Goal: Transaction & Acquisition: Purchase product/service

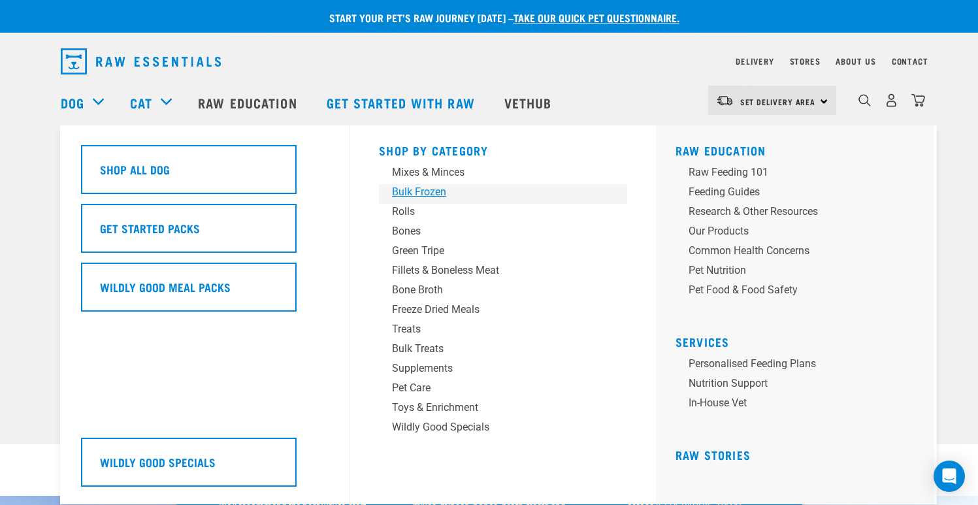
click at [440, 187] on div "Bulk Frozen" at bounding box center [494, 192] width 204 height 16
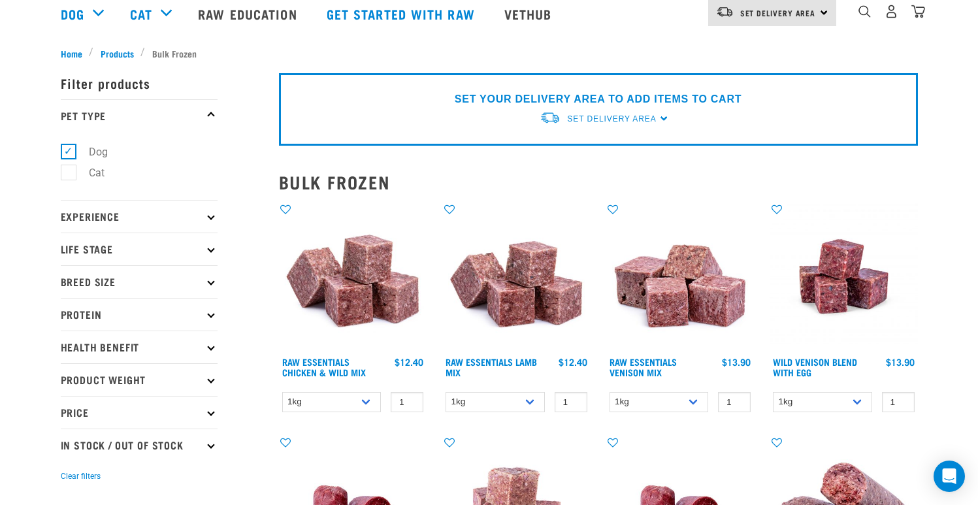
scroll to position [160, 0]
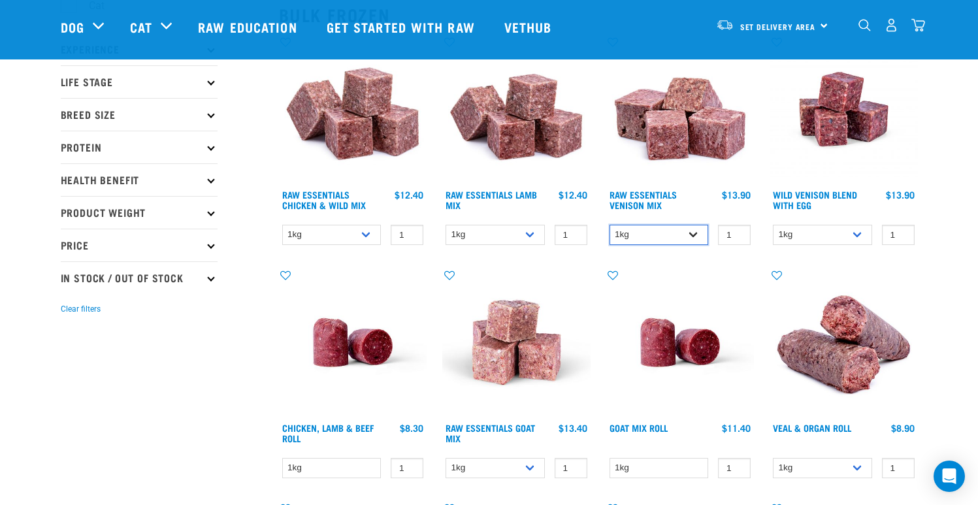
click at [679, 231] on select "1kg 3kg" at bounding box center [658, 235] width 99 height 20
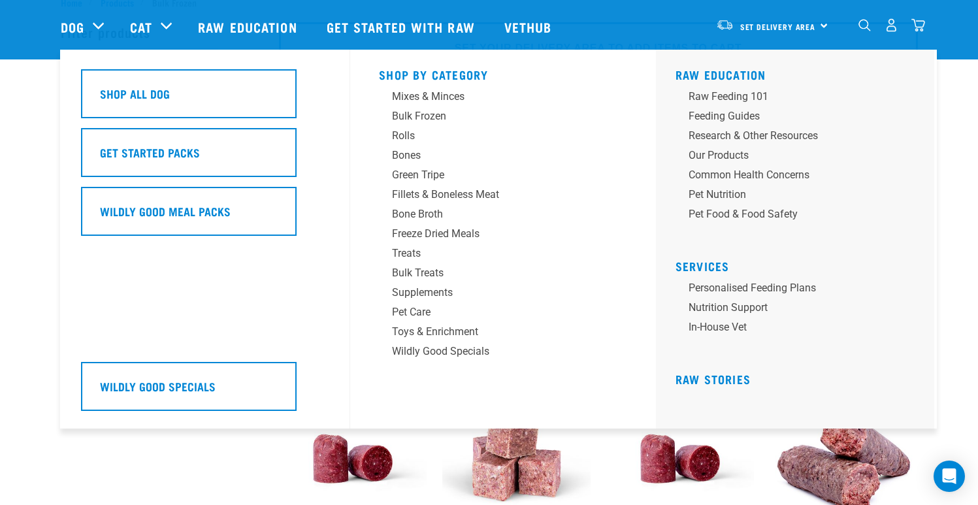
scroll to position [0, 0]
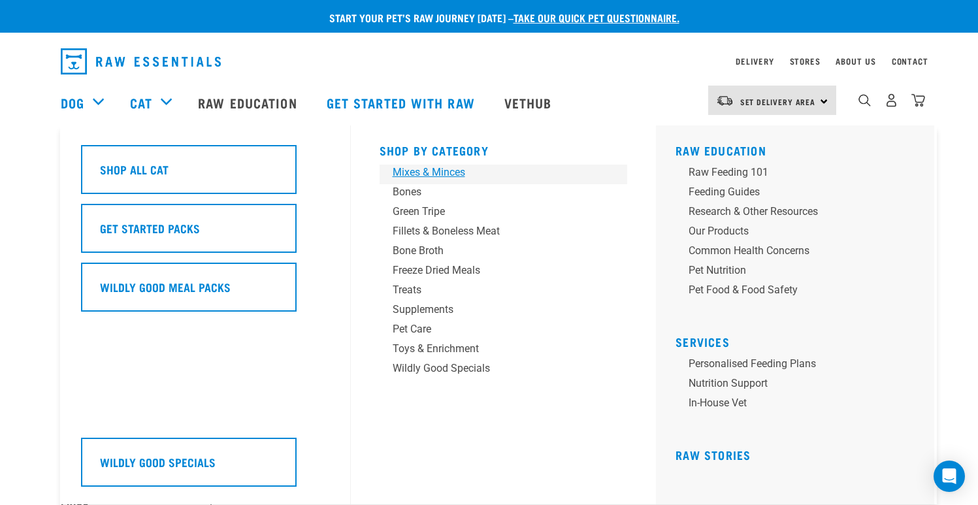
click at [440, 170] on div "Mixes & Minces" at bounding box center [495, 173] width 204 height 16
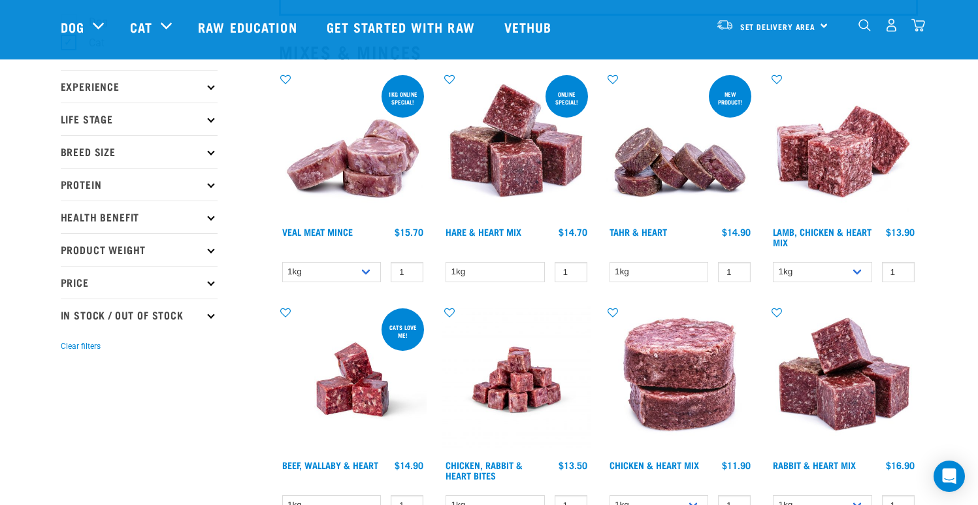
scroll to position [216, 0]
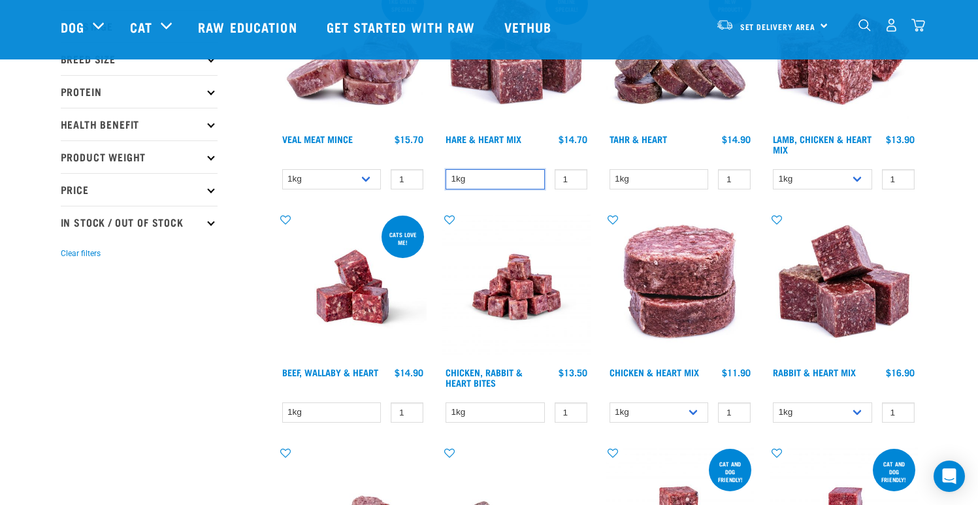
click at [514, 183] on select "1kg" at bounding box center [494, 179] width 99 height 20
click at [445, 169] on select "1kg" at bounding box center [494, 179] width 99 height 20
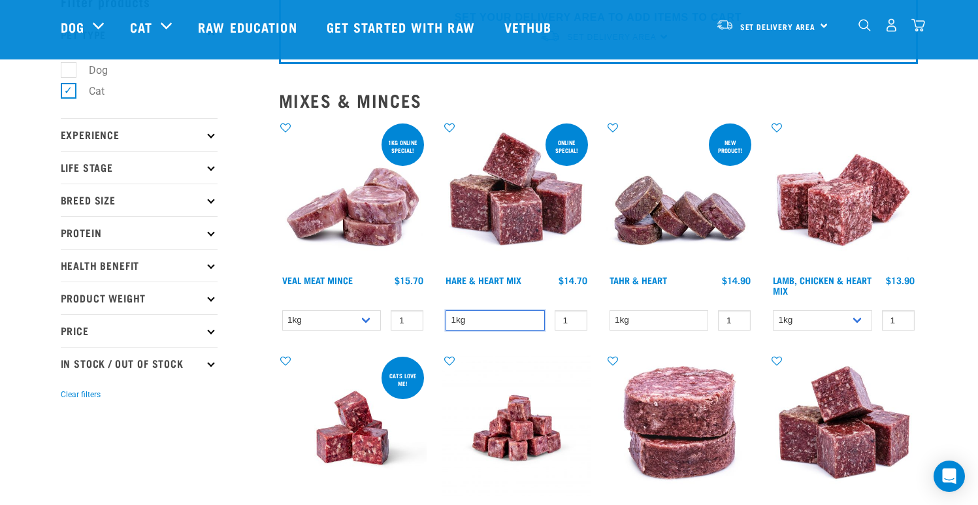
scroll to position [77, 0]
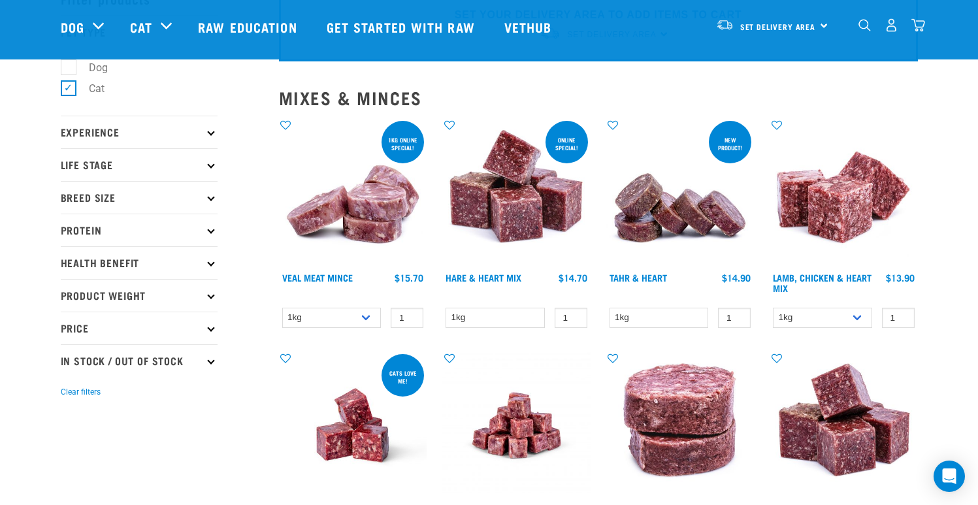
click at [155, 295] on p "Product Weight" at bounding box center [139, 295] width 157 height 33
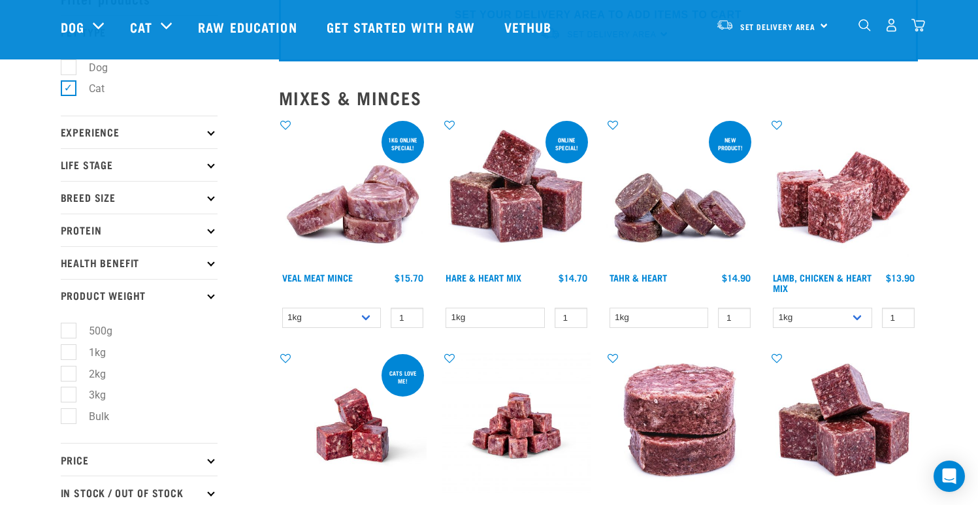
click at [68, 402] on label "3kg" at bounding box center [89, 395] width 43 height 16
click at [68, 397] on input "3kg" at bounding box center [65, 393] width 8 height 8
checkbox input "true"
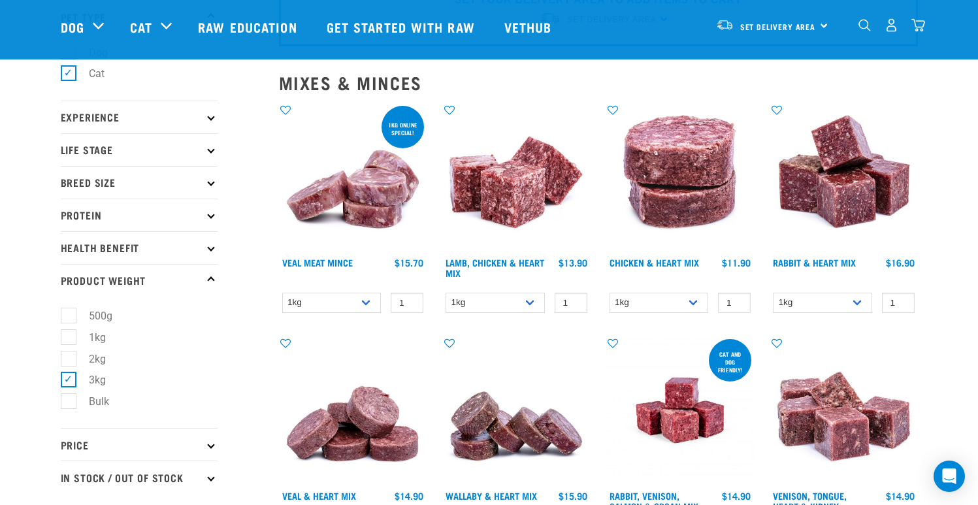
scroll to position [108, 0]
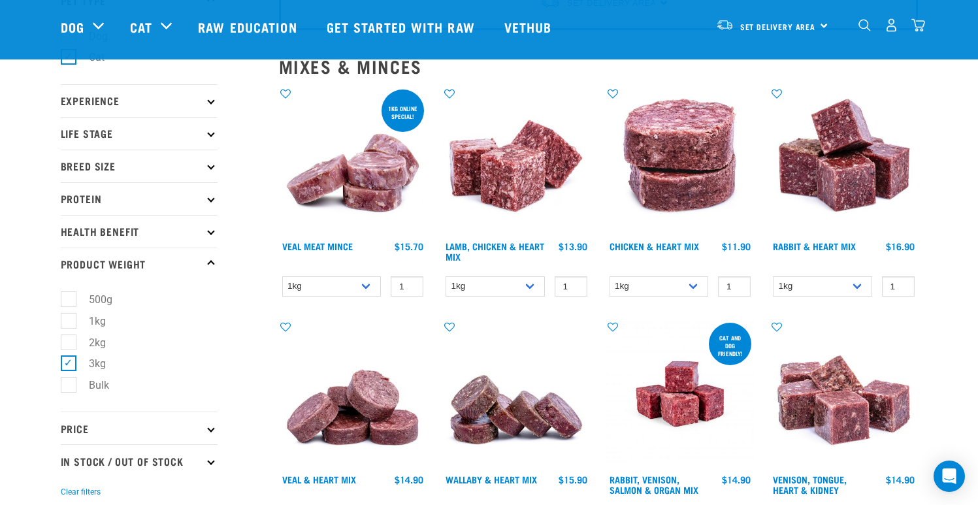
click at [68, 389] on label "Bulk" at bounding box center [91, 385] width 46 height 16
click at [65, 387] on input "Bulk" at bounding box center [65, 383] width 8 height 8
checkbox input "true"
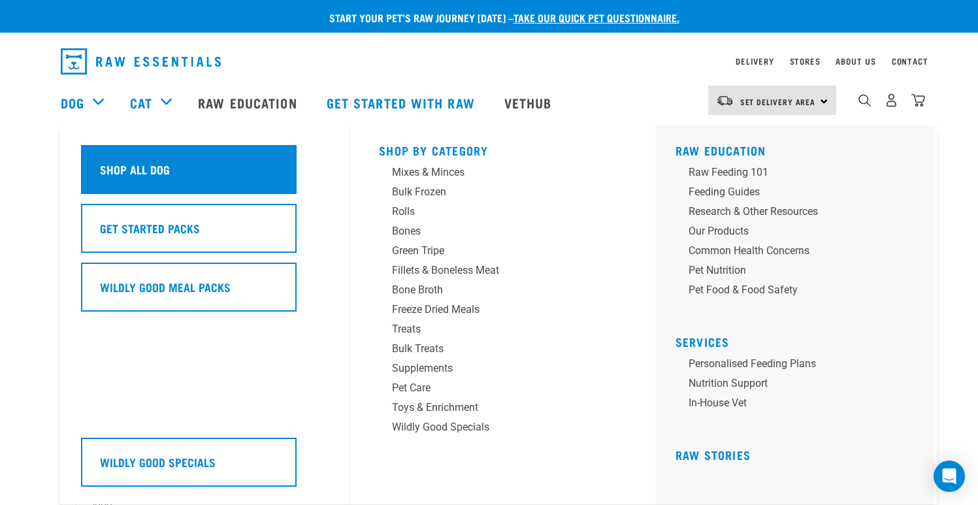
click at [104, 152] on div "Shop All Dog" at bounding box center [189, 169] width 216 height 49
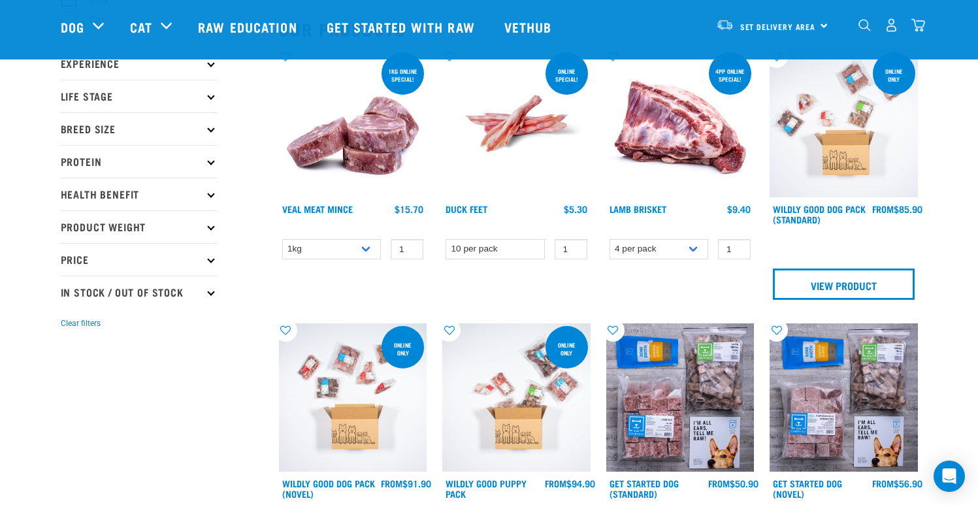
scroll to position [223, 0]
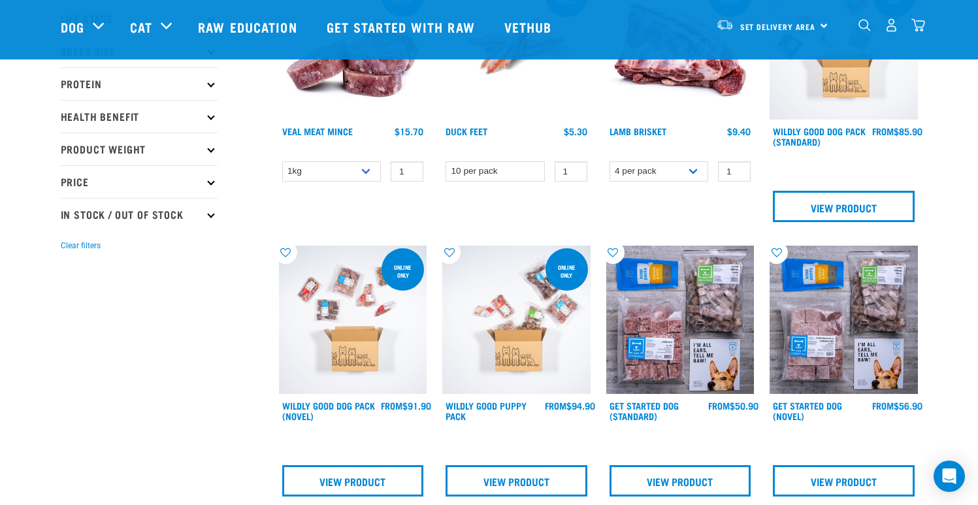
click at [123, 184] on p "Price" at bounding box center [139, 181] width 157 height 33
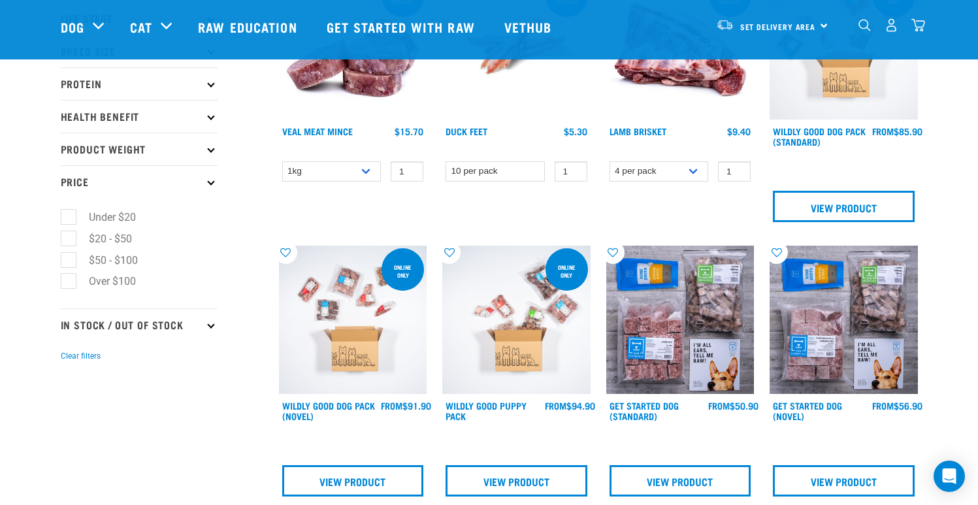
click at [131, 141] on p "Product Weight" at bounding box center [139, 149] width 157 height 33
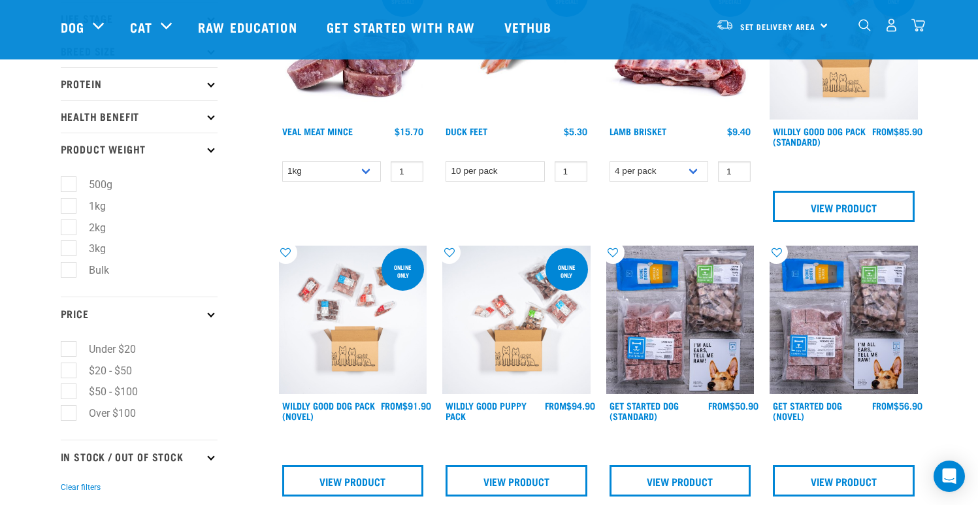
click at [72, 255] on label "3kg" at bounding box center [89, 248] width 43 height 16
click at [69, 251] on input "3kg" at bounding box center [65, 246] width 8 height 8
checkbox input "true"
click at [69, 265] on label "Bulk" at bounding box center [91, 270] width 46 height 16
click at [69, 265] on input "Bulk" at bounding box center [65, 268] width 8 height 8
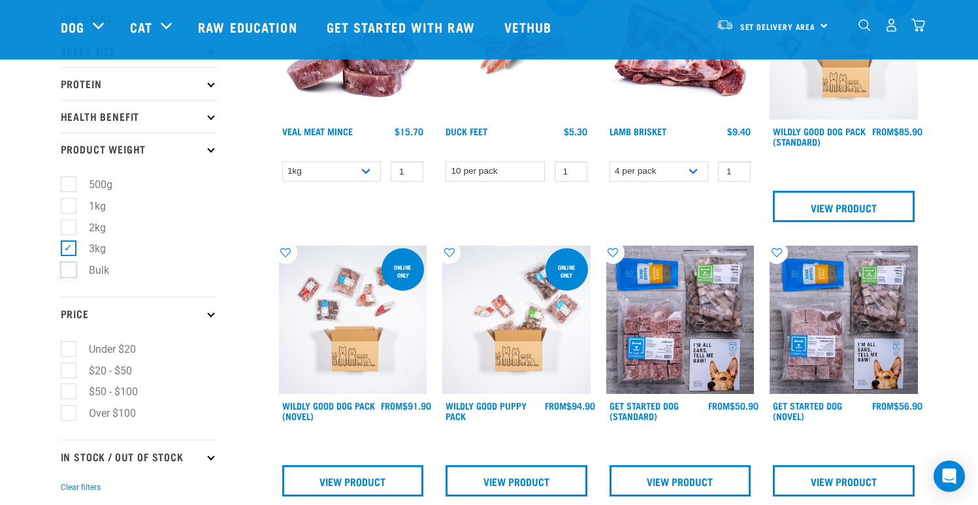
checkbox input "true"
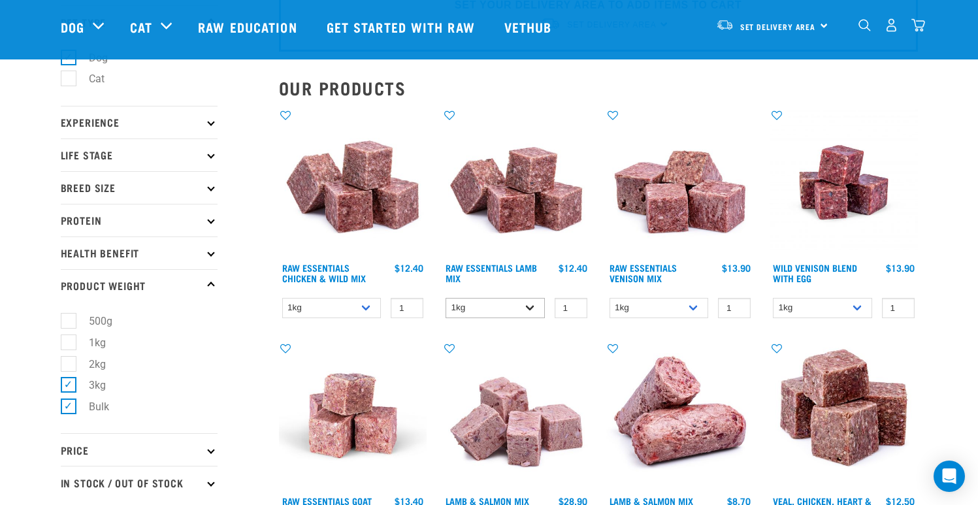
scroll to position [89, 0]
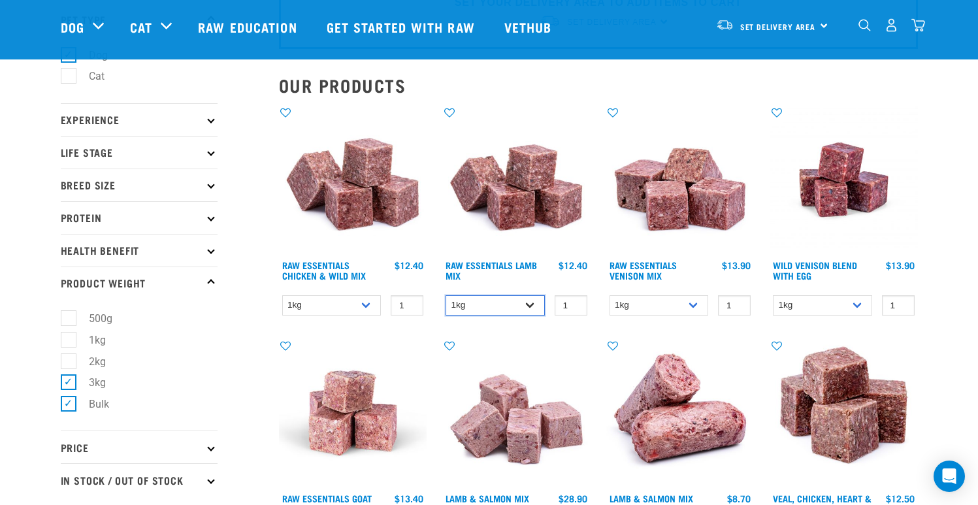
click at [502, 311] on select "1kg 3kg Bulk (10kg)" at bounding box center [494, 305] width 99 height 20
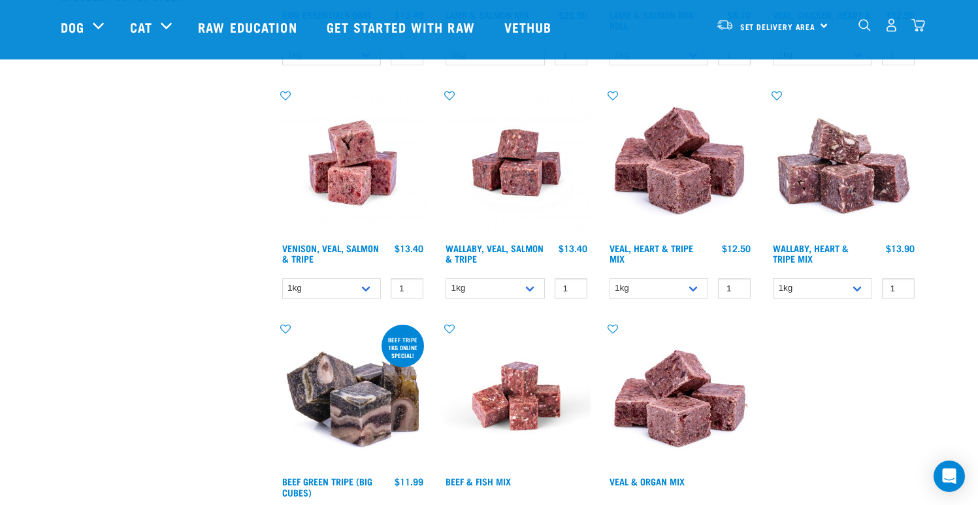
scroll to position [573, 0]
copy link "Wallaby"
drag, startPoint x: 439, startPoint y: 246, endPoint x: 481, endPoint y: 248, distance: 41.8
click at [481, 248] on div "Wallaby, Veal, Salmon & Tripe 1 0 100 0 100 0 100" at bounding box center [516, 196] width 164 height 233
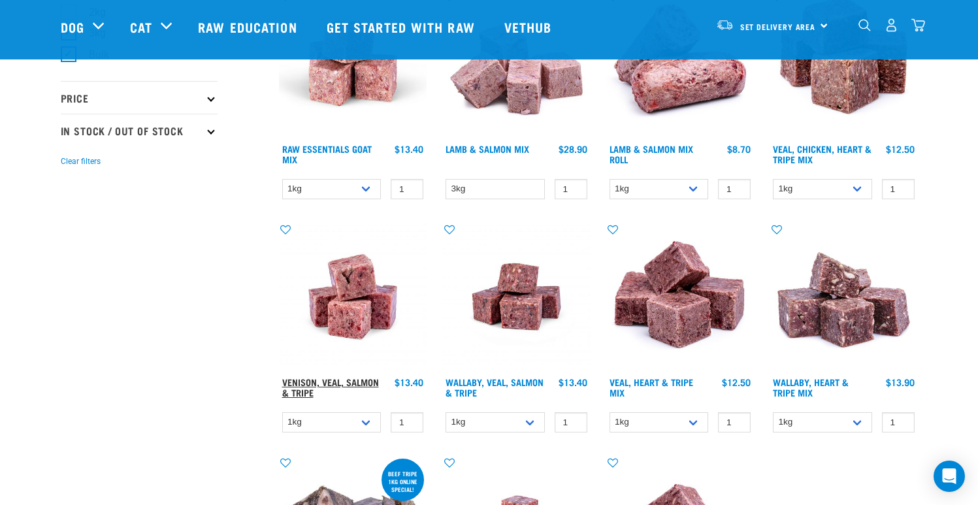
scroll to position [441, 0]
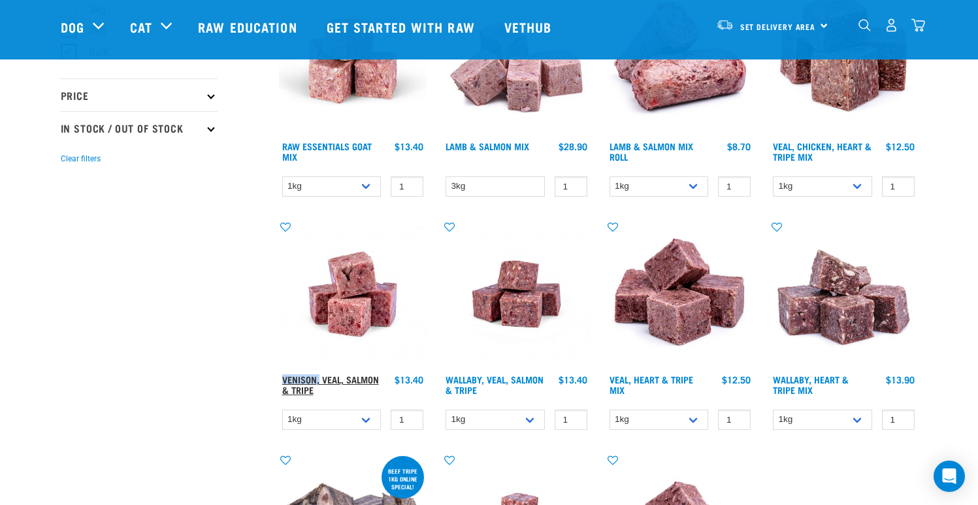
drag, startPoint x: 274, startPoint y: 380, endPoint x: 318, endPoint y: 376, distance: 44.6
click at [318, 376] on div "Venison, Veal, Salmon & Tripe 1 0 100 0 100 0 100" at bounding box center [353, 328] width 164 height 233
click at [199, 335] on div "× Filter products Pet Type Dog Cat Experience New Raw Feeder Experienced Raw Fe…" at bounding box center [162, 350] width 218 height 1492
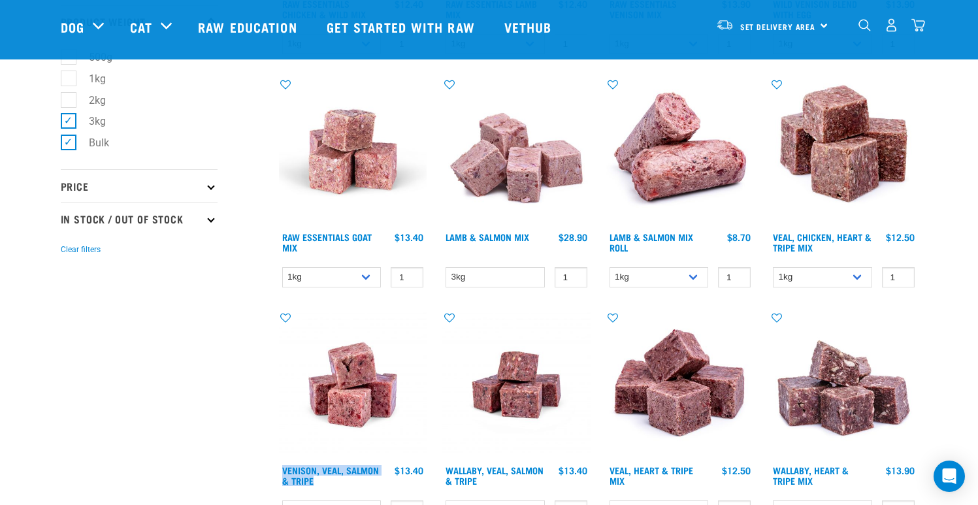
scroll to position [349, 0]
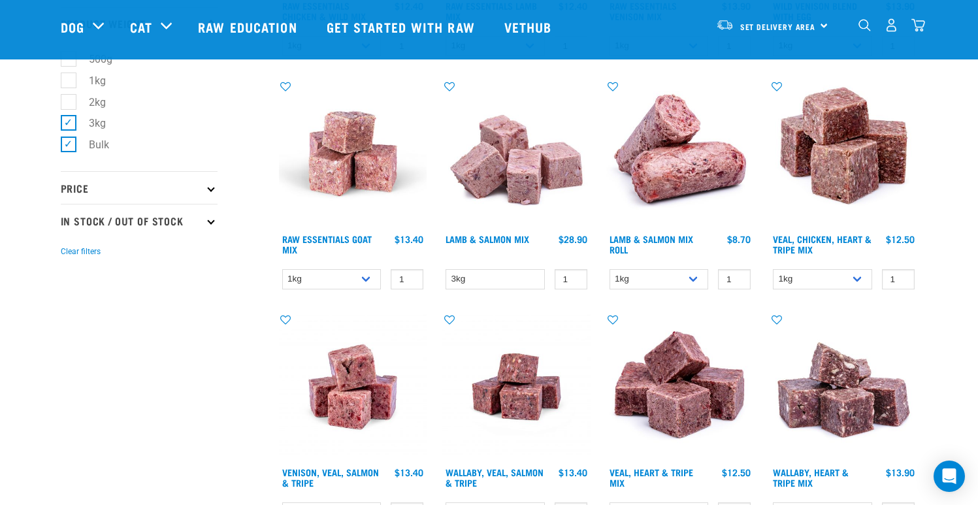
click at [142, 373] on div "× Filter products Pet Type Dog Cat Experience New Raw Feeder Experienced Raw Fe…" at bounding box center [162, 442] width 218 height 1492
click at [349, 276] on select "1kg 3kg Bulk (10kg)" at bounding box center [331, 279] width 99 height 20
select select "337219"
click at [282, 269] on select "1kg 3kg Bulk (10kg)" at bounding box center [331, 279] width 99 height 20
click at [127, 334] on div "× Filter products Pet Type Dog Cat Experience New Raw Feeder Experienced Raw Fe…" at bounding box center [162, 442] width 218 height 1492
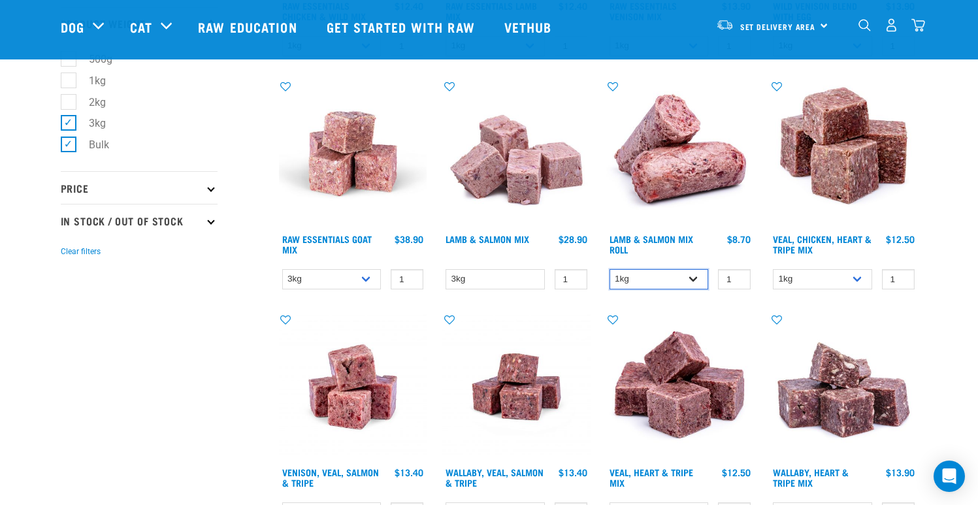
click at [659, 280] on select "1kg Bulk (10kg)" at bounding box center [658, 279] width 99 height 20
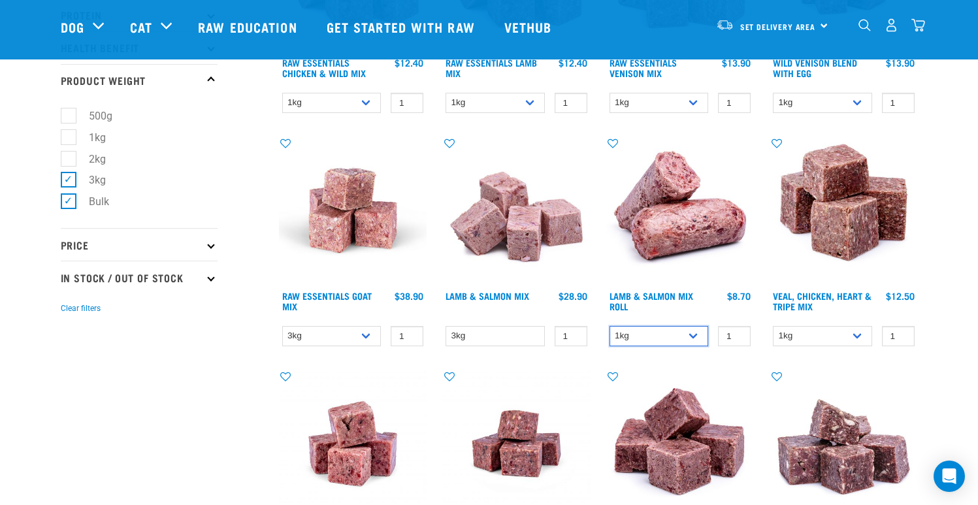
scroll to position [156, 0]
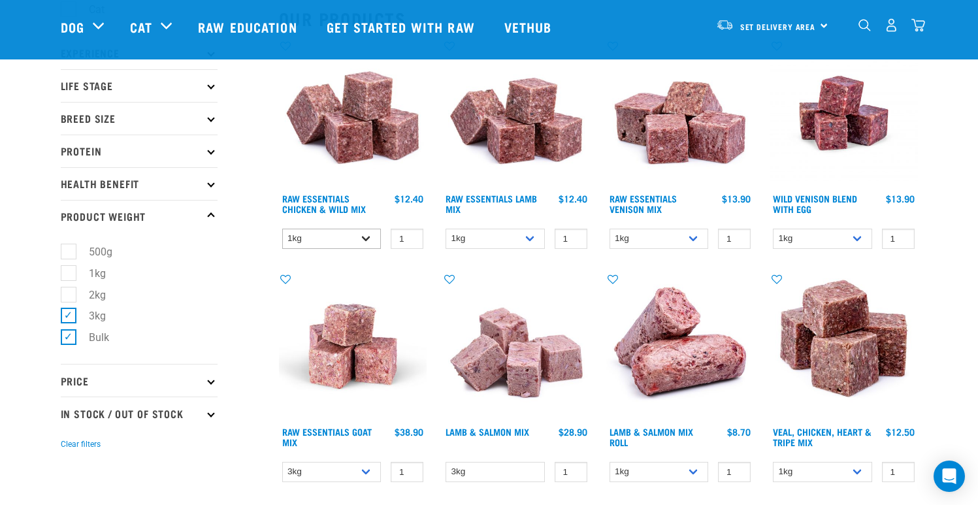
drag, startPoint x: 297, startPoint y: 224, endPoint x: 307, endPoint y: 234, distance: 13.9
click at [300, 227] on div "Raw Essentials Chicken & Wild Mix 1 0 100 0 100 0" at bounding box center [353, 147] width 164 height 233
click at [317, 244] on select "1kg 3kg Bulk (10kg)" at bounding box center [331, 239] width 99 height 20
select select "709"
click at [282, 229] on select "1kg 3kg Bulk (10kg)" at bounding box center [331, 239] width 99 height 20
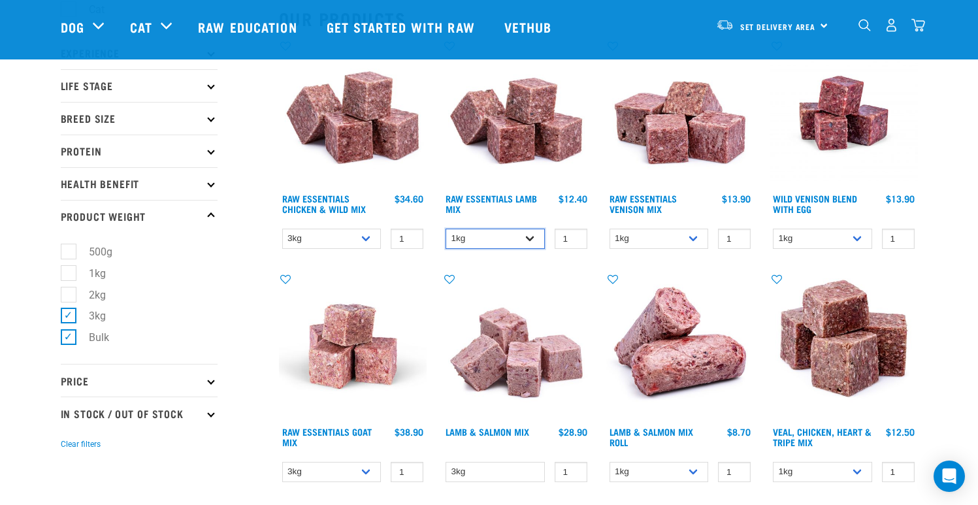
click at [496, 234] on select "1kg 3kg Bulk (10kg)" at bounding box center [494, 239] width 99 height 20
select select "24"
click at [445, 229] on select "1kg 3kg Bulk (10kg)" at bounding box center [494, 239] width 99 height 20
click at [639, 240] on select "1kg 3kg" at bounding box center [658, 239] width 99 height 20
select select "712"
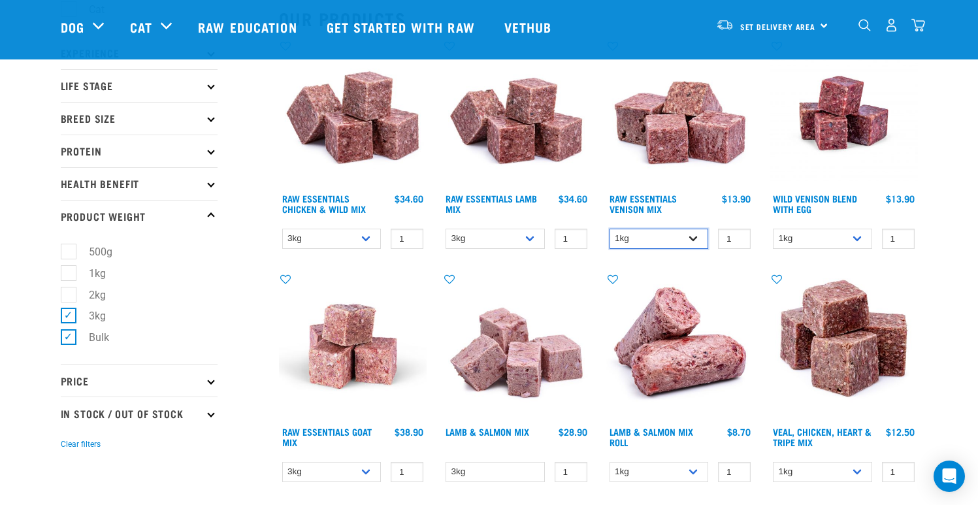
click at [609, 229] on select "1kg 3kg" at bounding box center [658, 239] width 99 height 20
click at [854, 231] on select "1kg 3kg Bulk (10kg)" at bounding box center [822, 239] width 99 height 20
select select "34496"
click at [773, 229] on select "1kg 3kg Bulk (10kg)" at bounding box center [822, 239] width 99 height 20
click at [668, 469] on select "1kg Bulk (10kg)" at bounding box center [658, 472] width 99 height 20
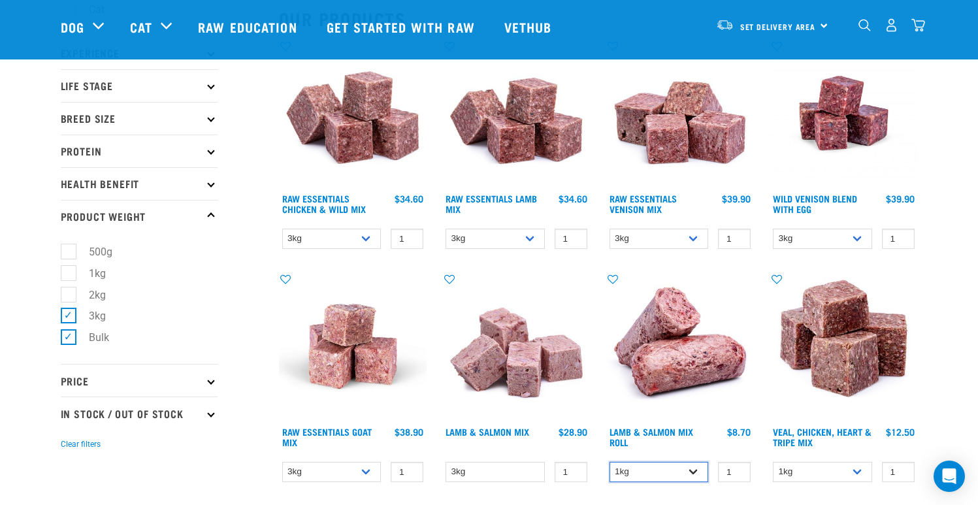
select select "913"
click at [609, 462] on select "1kg Bulk (10kg)" at bounding box center [658, 472] width 99 height 20
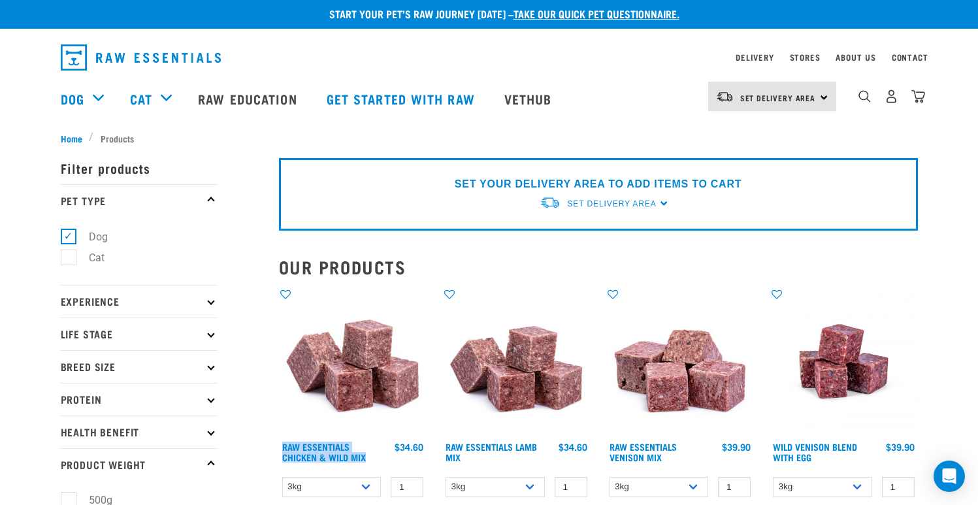
scroll to position [5, 0]
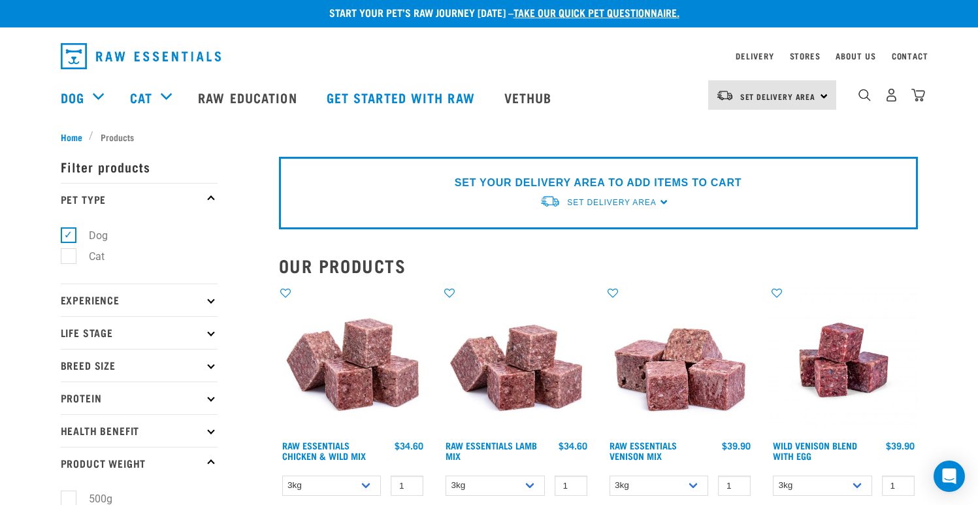
click at [184, 336] on p "Life Stage" at bounding box center [139, 332] width 157 height 33
click at [74, 414] on label "Puppy" at bounding box center [96, 411] width 56 height 16
click at [69, 413] on input "Puppy" at bounding box center [65, 408] width 8 height 8
checkbox input "true"
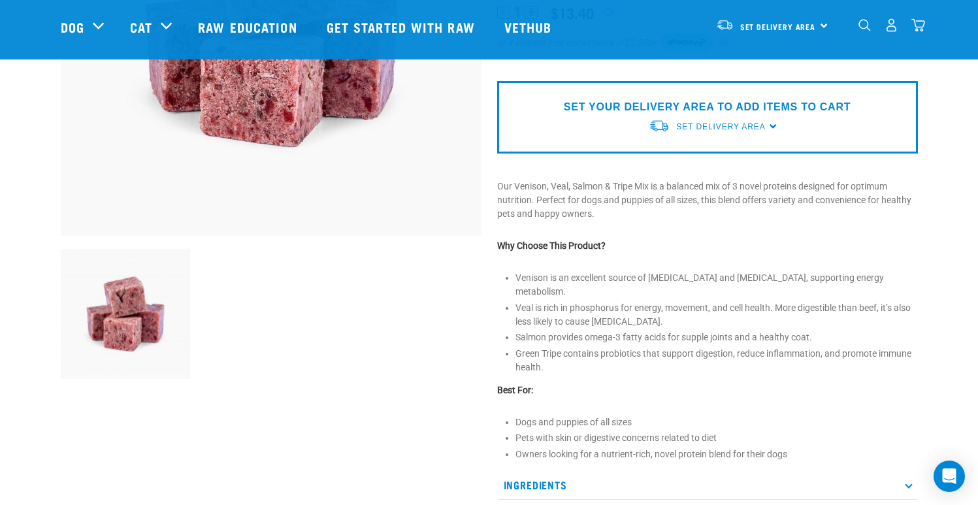
scroll to position [281, 0]
click at [652, 278] on li "Venison is an excellent source of thiamin and niacin, supporting energy metabol…" at bounding box center [716, 283] width 402 height 27
drag, startPoint x: 649, startPoint y: 279, endPoint x: 702, endPoint y: 281, distance: 53.0
click at [702, 281] on li "Venison is an excellent source of thiamin and niacin, supporting energy metabol…" at bounding box center [716, 283] width 402 height 27
drag, startPoint x: 650, startPoint y: 277, endPoint x: 726, endPoint y: 280, distance: 75.8
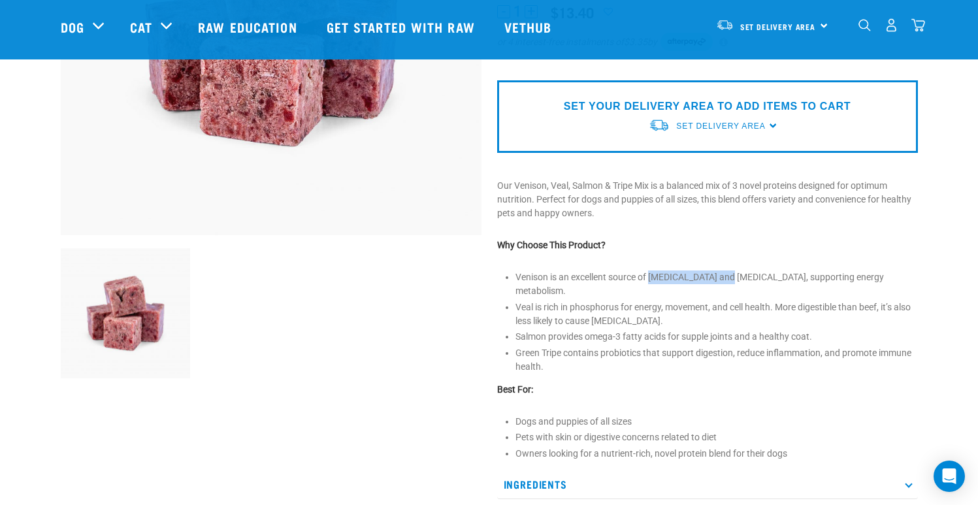
click at [726, 280] on li "Venison is an excellent source of thiamin and niacin, supporting energy metabol…" at bounding box center [716, 283] width 402 height 27
copy li "thiamin and niacin"
click at [700, 330] on li "Salmon provides omega-3 fatty acids for supple joints and a healthy coat." at bounding box center [716, 337] width 402 height 14
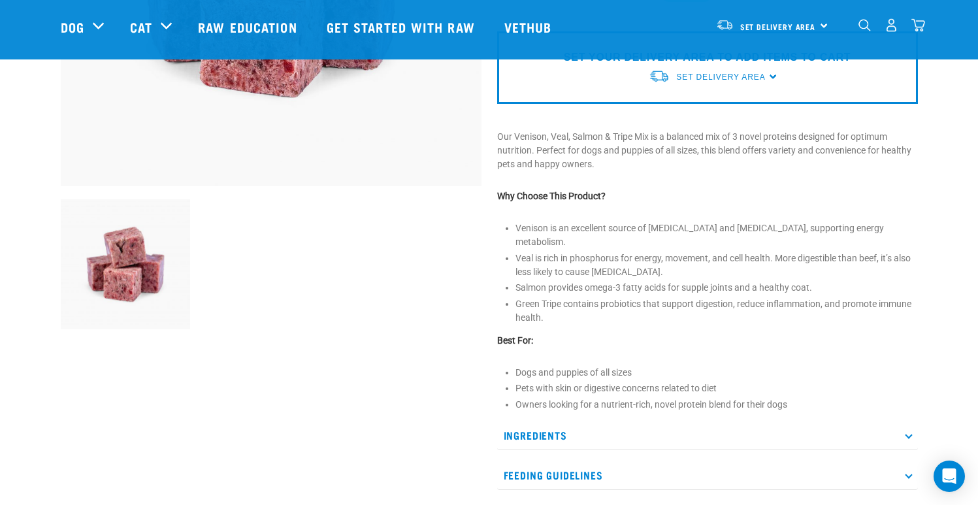
scroll to position [332, 0]
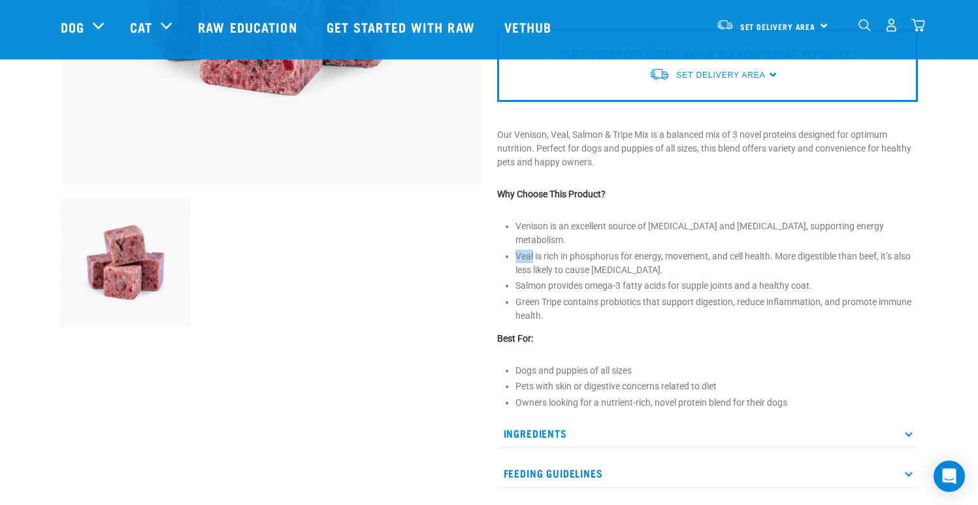
drag, startPoint x: 514, startPoint y: 244, endPoint x: 533, endPoint y: 242, distance: 19.0
click at [533, 242] on div "Venison, Veal, Salmon & Tripe ☆ ☆ ☆ ☆ ☆ See Reviews" at bounding box center [707, 166] width 436 height 840
copy li "Veal"
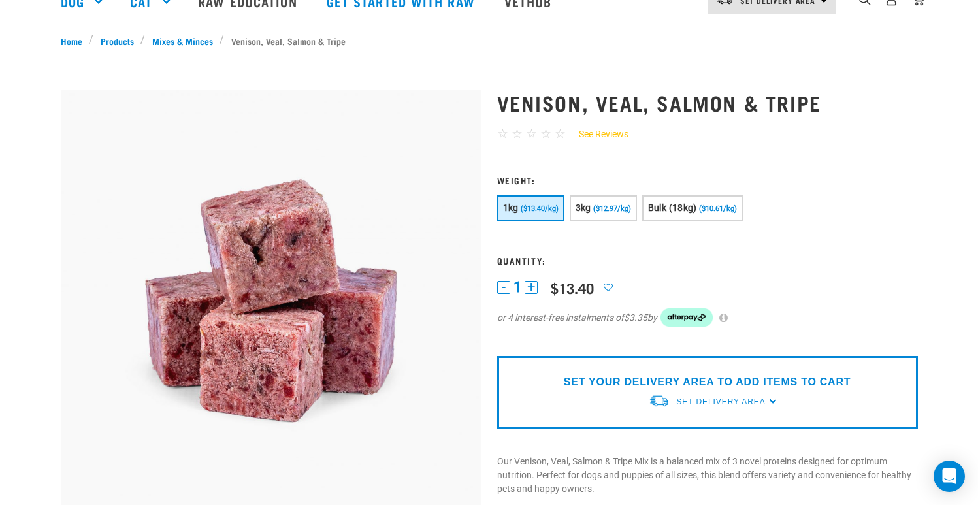
scroll to position [0, 0]
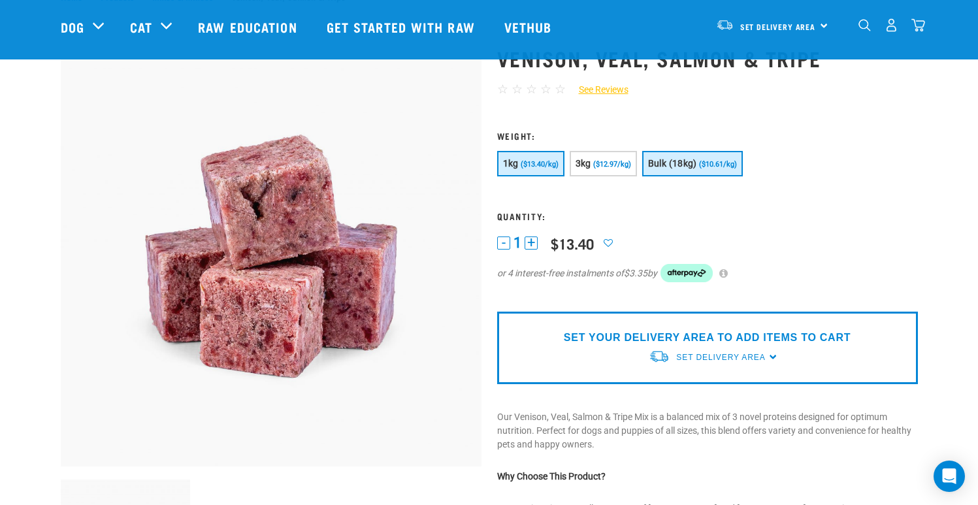
scroll to position [20, 0]
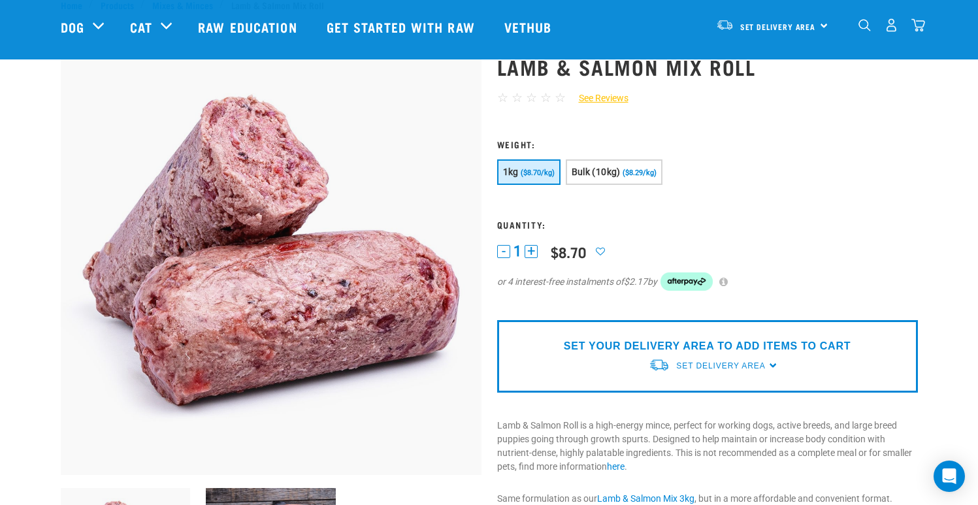
scroll to position [42, 0]
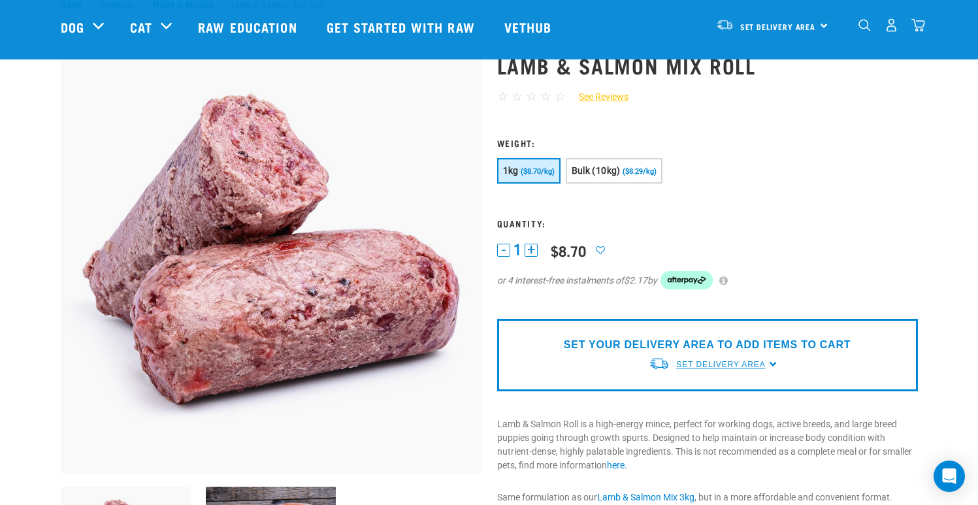
click at [735, 367] on span "Set Delivery Area" at bounding box center [720, 364] width 89 height 9
click at [726, 391] on link "[GEOGRAPHIC_DATA]" at bounding box center [714, 395] width 130 height 22
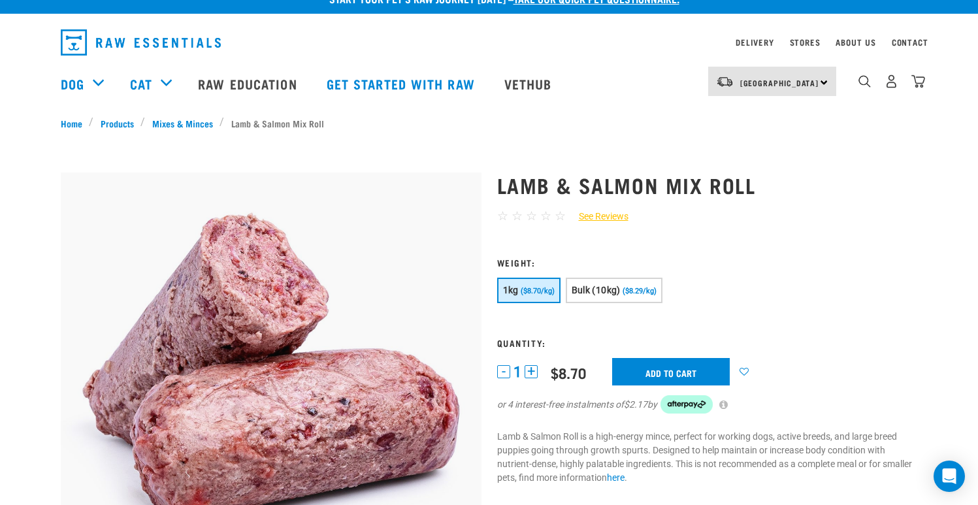
scroll to position [19, 0]
click at [893, 78] on img "dropdown navigation" at bounding box center [891, 81] width 14 height 14
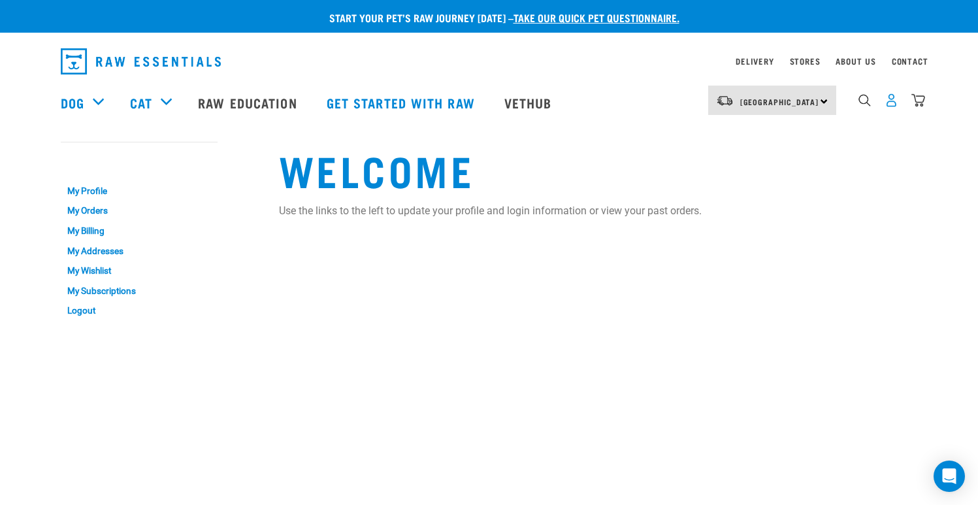
click at [891, 106] on img "dropdown navigation" at bounding box center [891, 100] width 14 height 14
click at [94, 213] on link "My Orders" at bounding box center [139, 211] width 157 height 20
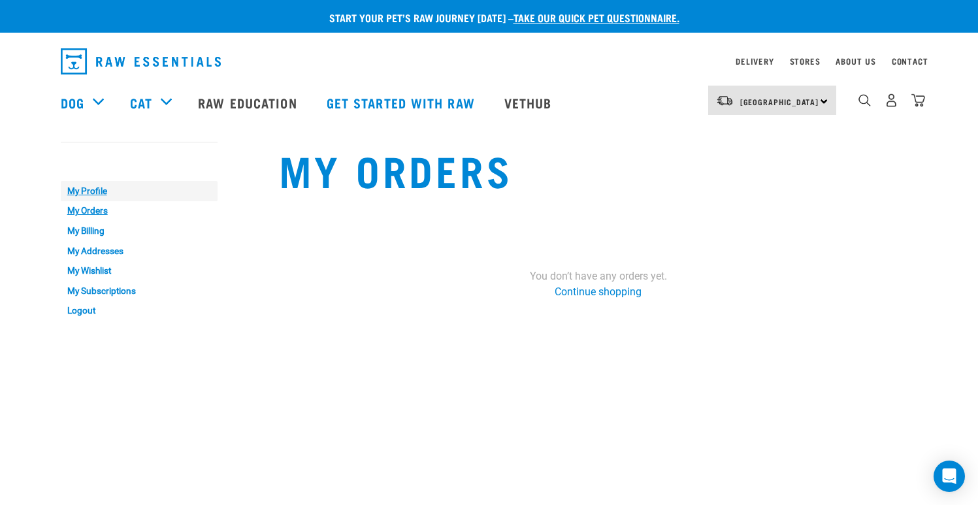
click at [98, 190] on link "My Profile" at bounding box center [139, 191] width 157 height 20
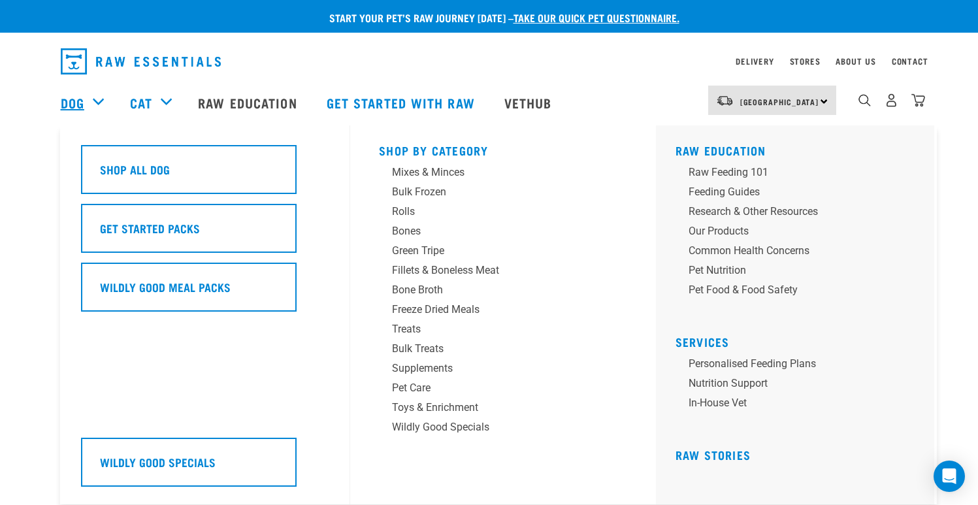
click at [69, 111] on link "Dog" at bounding box center [73, 103] width 24 height 20
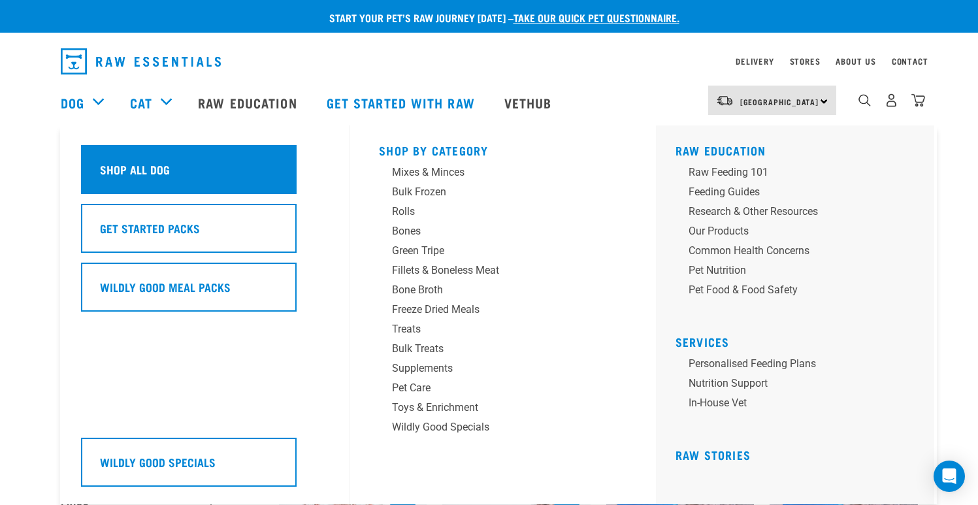
click at [117, 161] on h5 "Shop All Dog" at bounding box center [135, 169] width 70 height 17
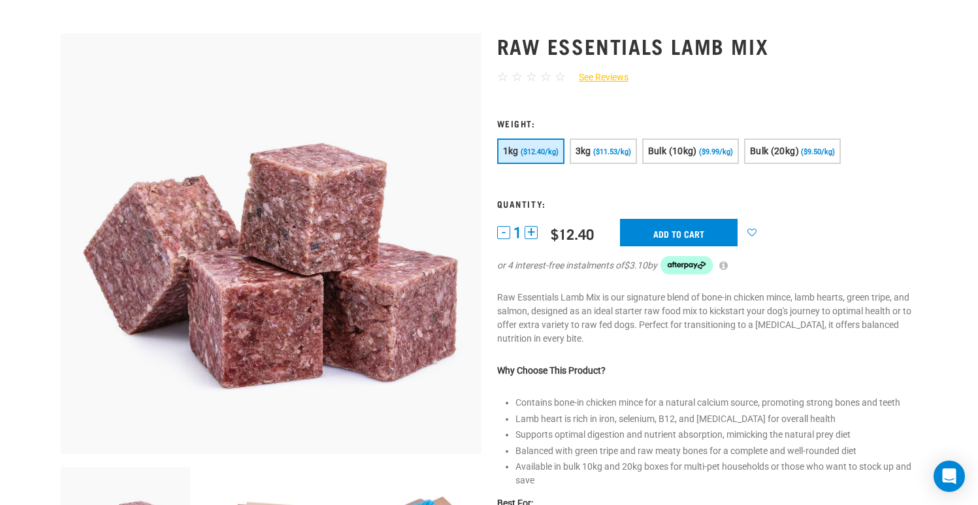
scroll to position [166, 0]
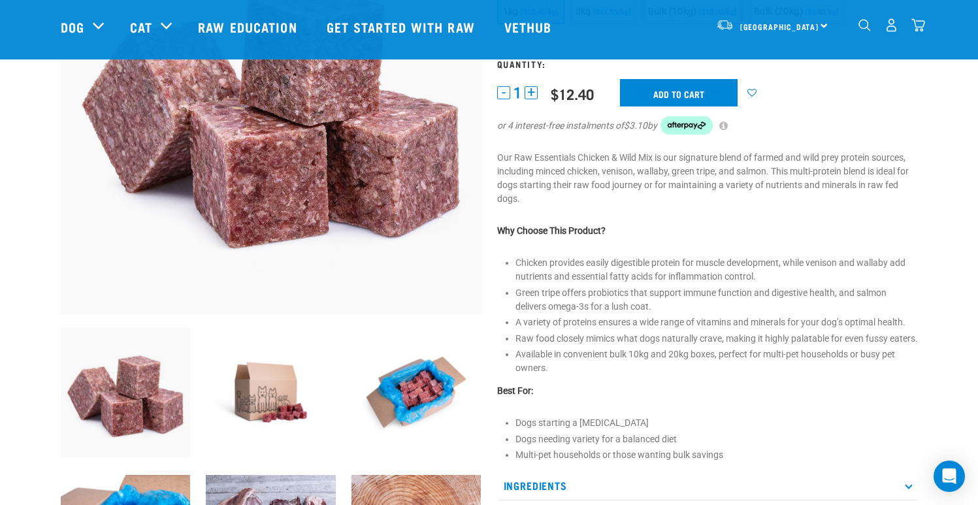
scroll to position [204, 0]
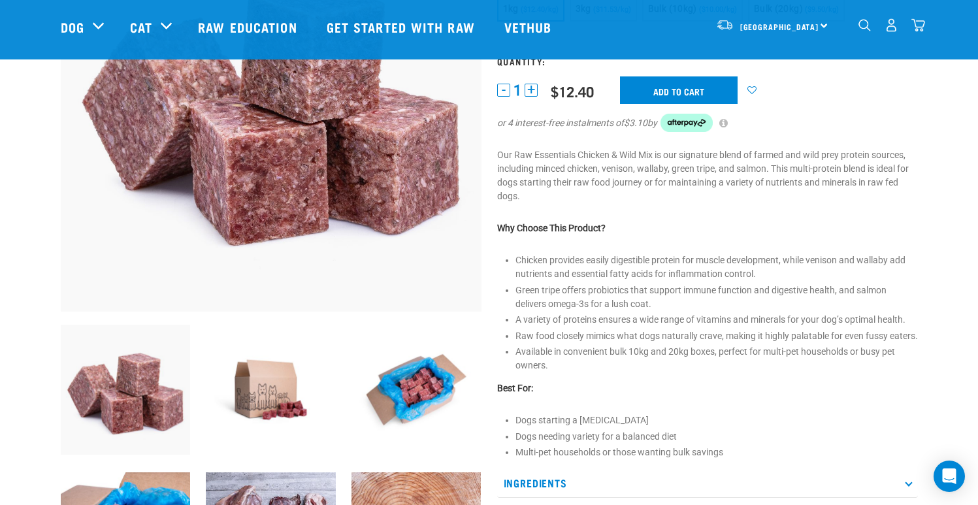
click at [758, 224] on p "Why Choose This Product?" at bounding box center [707, 228] width 421 height 14
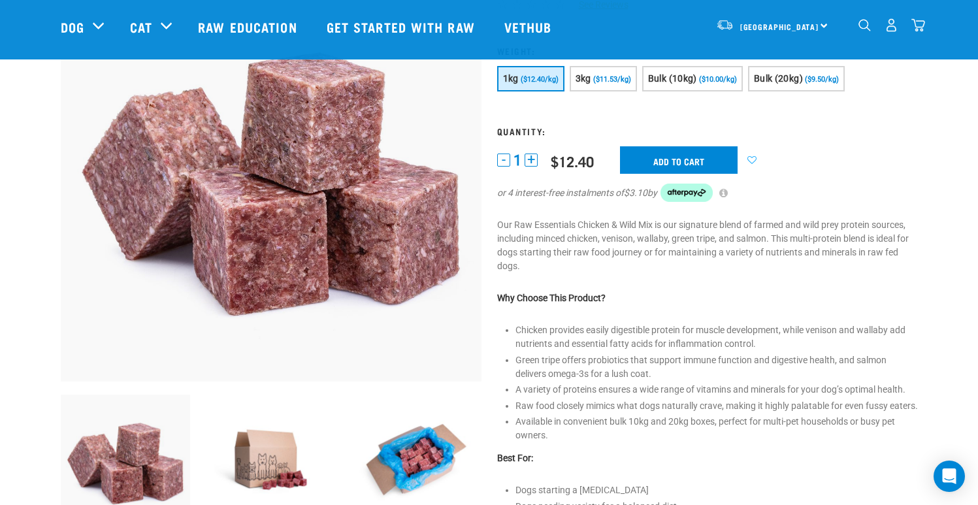
scroll to position [0, 0]
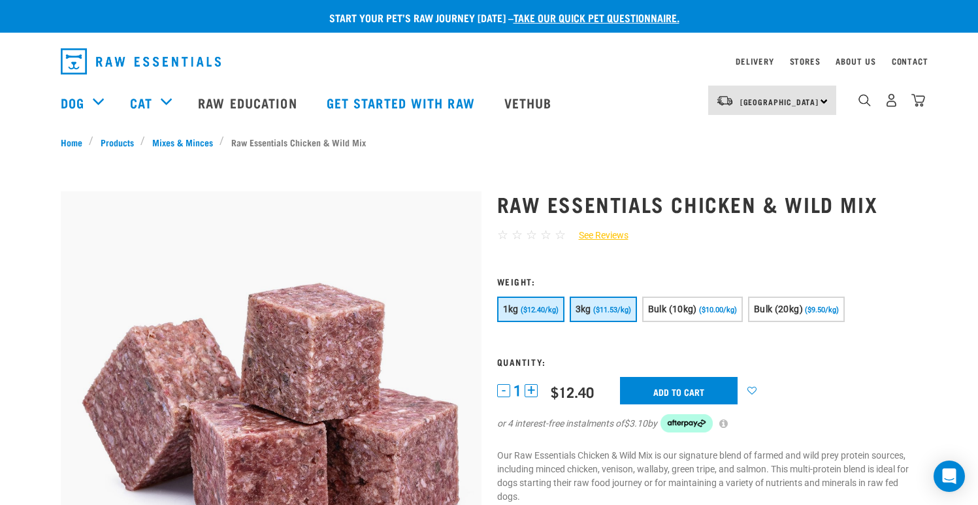
click at [600, 317] on button "3kg ($11.53/kg)" at bounding box center [603, 309] width 67 height 25
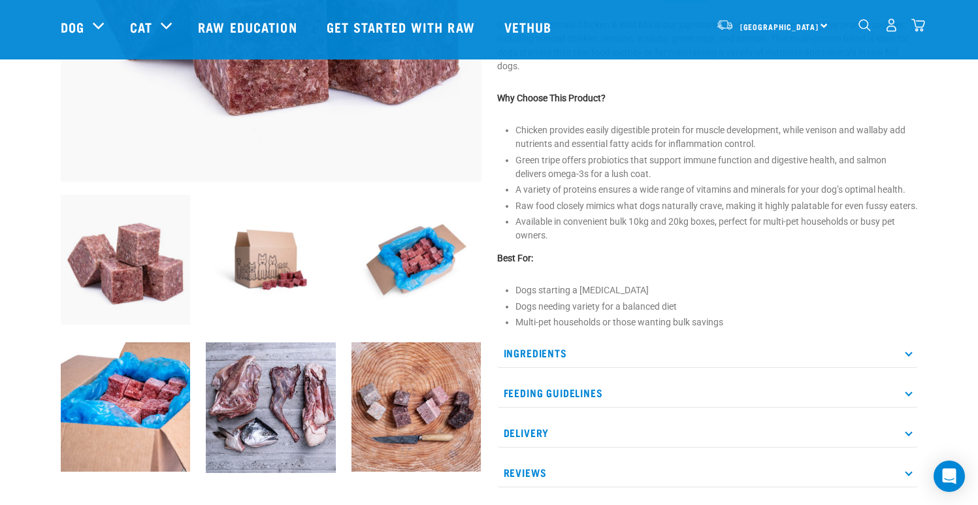
scroll to position [340, 0]
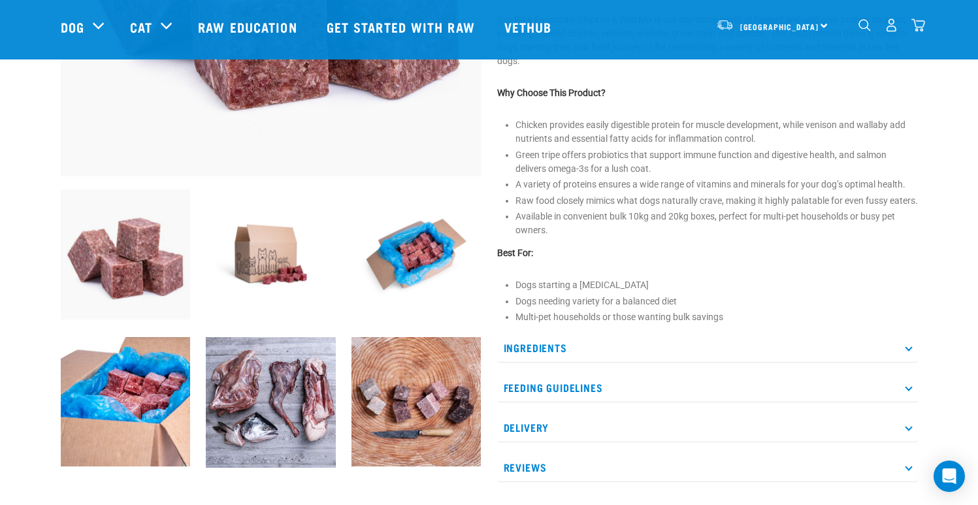
click at [607, 362] on p "Ingredients" at bounding box center [707, 347] width 421 height 29
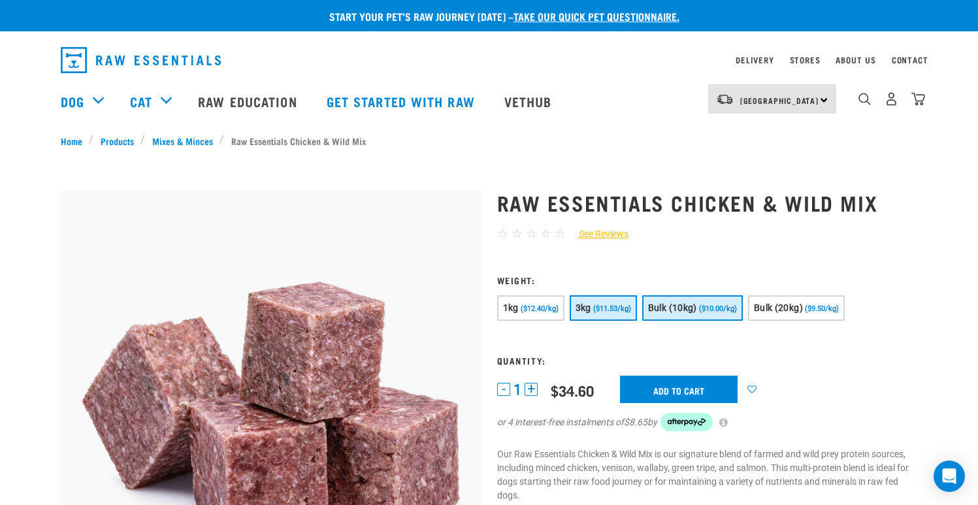
scroll to position [3, 0]
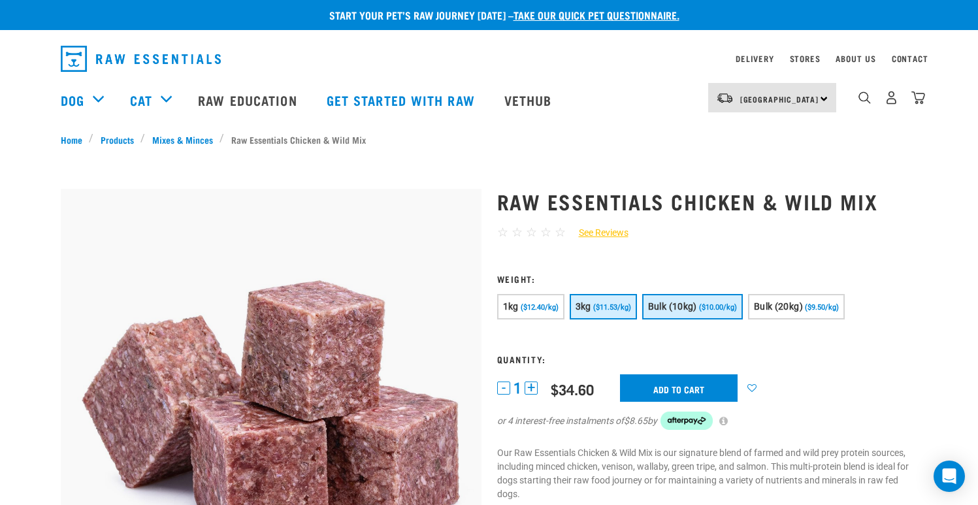
click at [716, 317] on button "Bulk (10kg) ($10.00/kg)" at bounding box center [692, 306] width 101 height 25
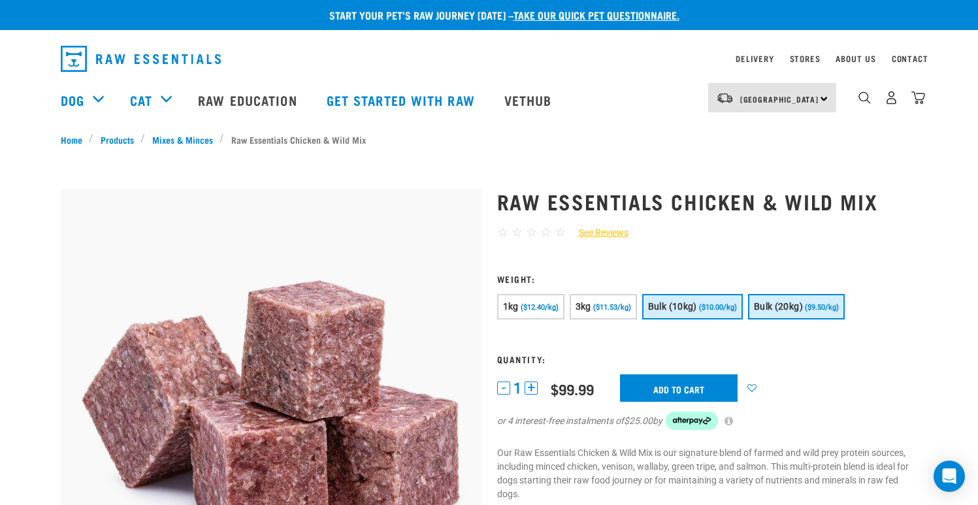
click at [826, 308] on span "($9.50/kg)" at bounding box center [822, 307] width 34 height 8
click at [701, 317] on button "Bulk (10kg) ($10.00/kg)" at bounding box center [692, 306] width 101 height 25
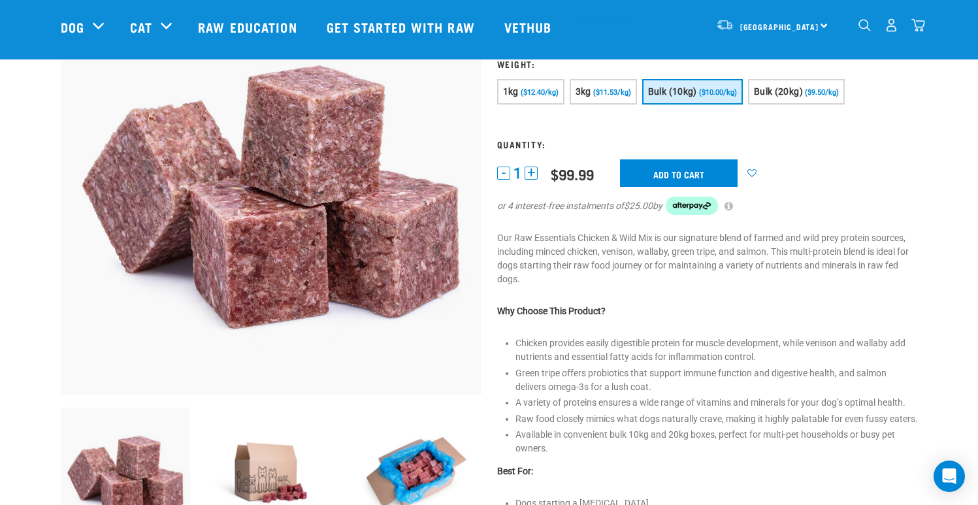
scroll to position [119, 0]
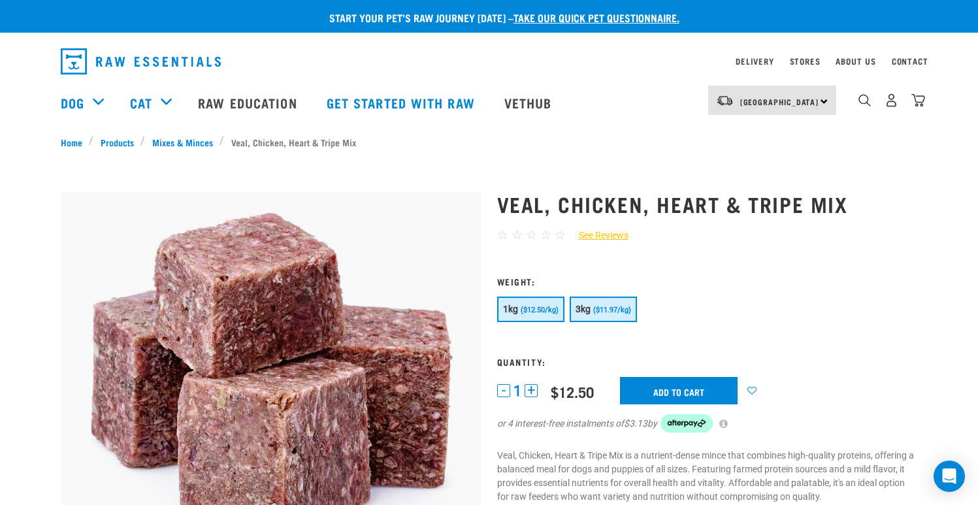
click at [607, 308] on span "($11.97/kg)" at bounding box center [612, 310] width 38 height 8
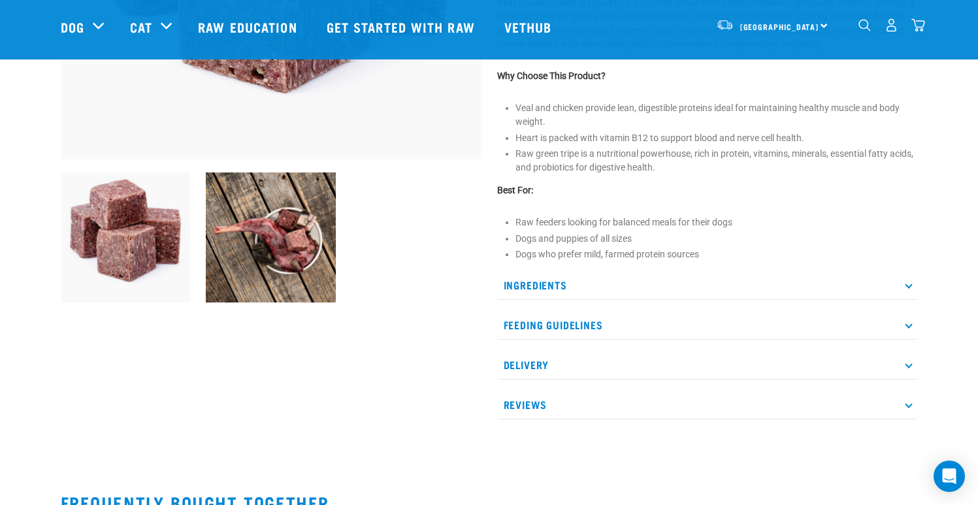
scroll to position [357, 0]
click at [610, 289] on p "Ingredients" at bounding box center [707, 284] width 421 height 29
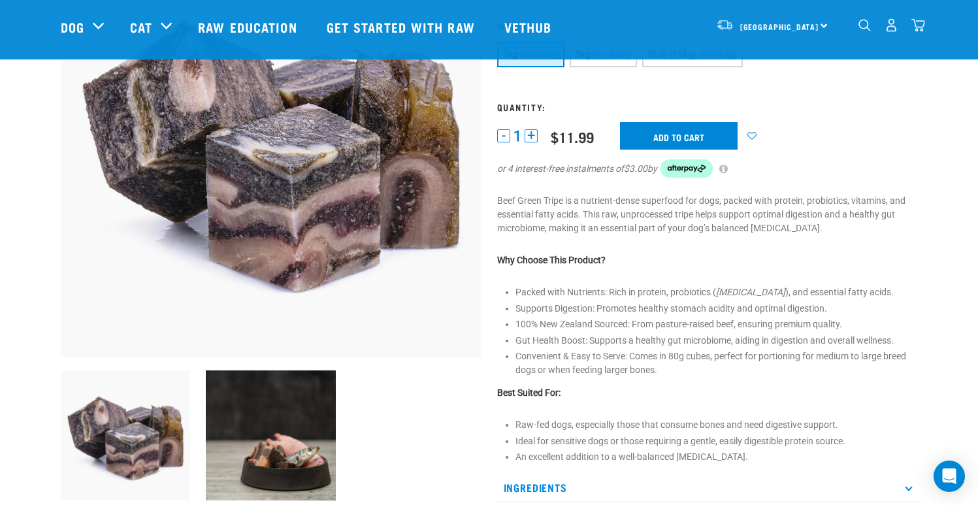
scroll to position [161, 0]
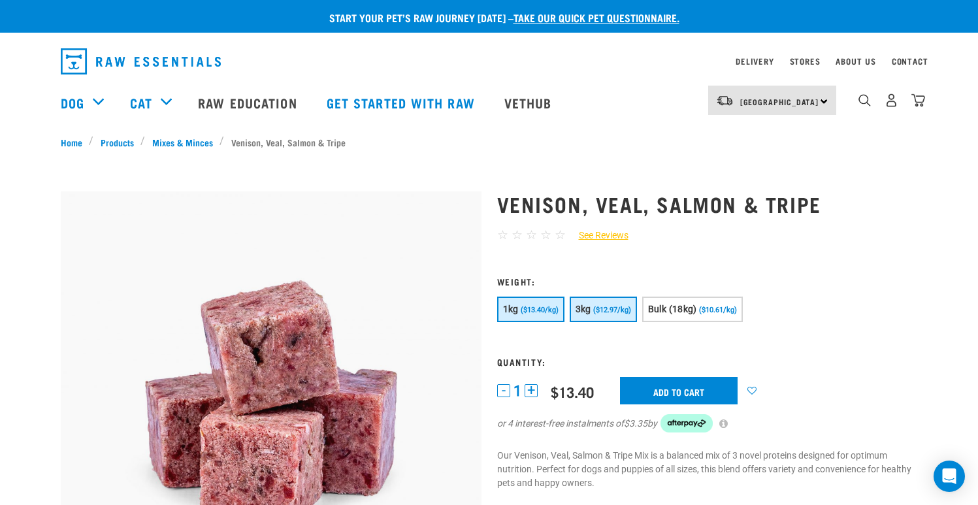
click at [630, 315] on button "3kg ($12.97/kg)" at bounding box center [603, 309] width 67 height 25
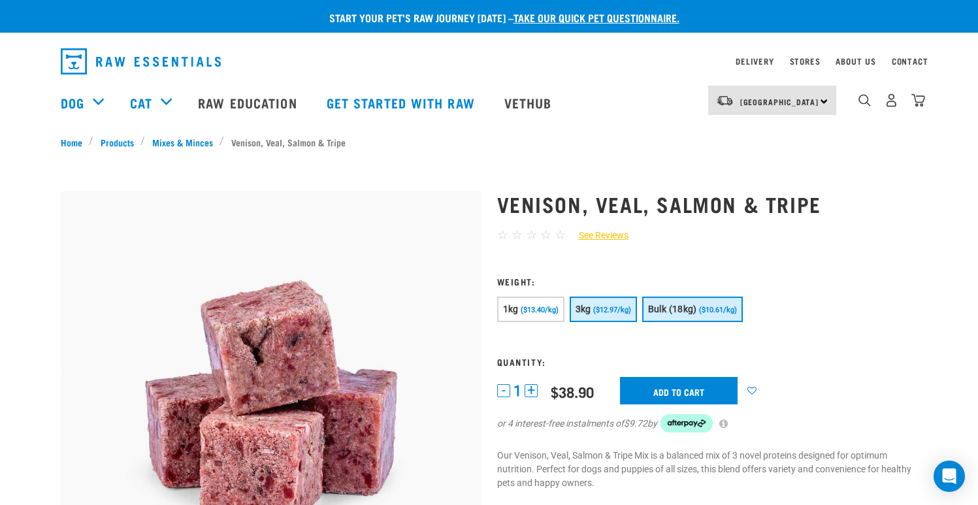
click at [681, 313] on span "Bulk (18kg)" at bounding box center [672, 309] width 49 height 10
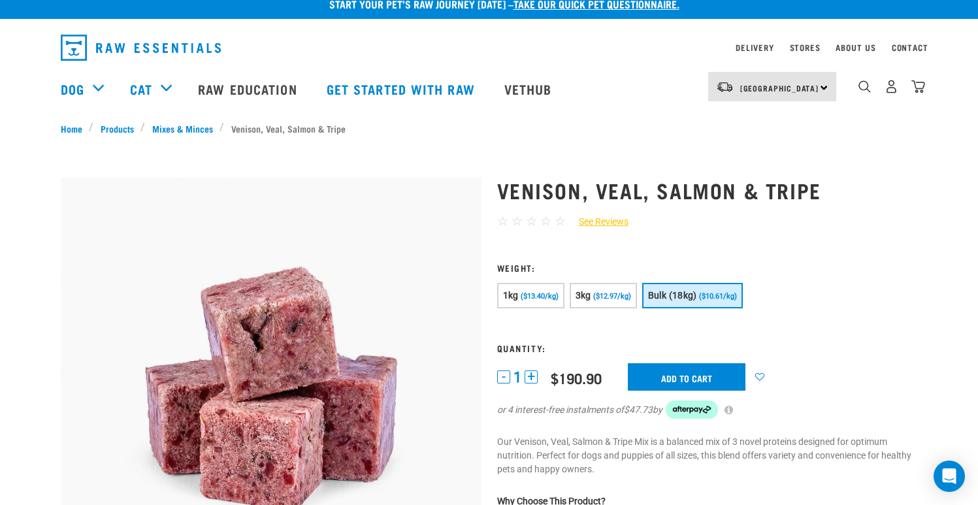
scroll to position [189, 0]
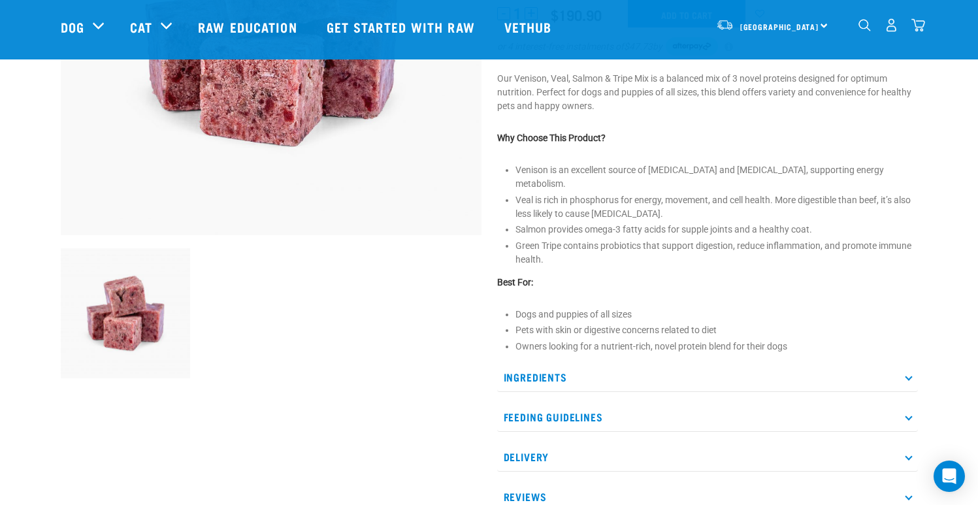
click at [577, 367] on p "Ingredients" at bounding box center [707, 376] width 421 height 29
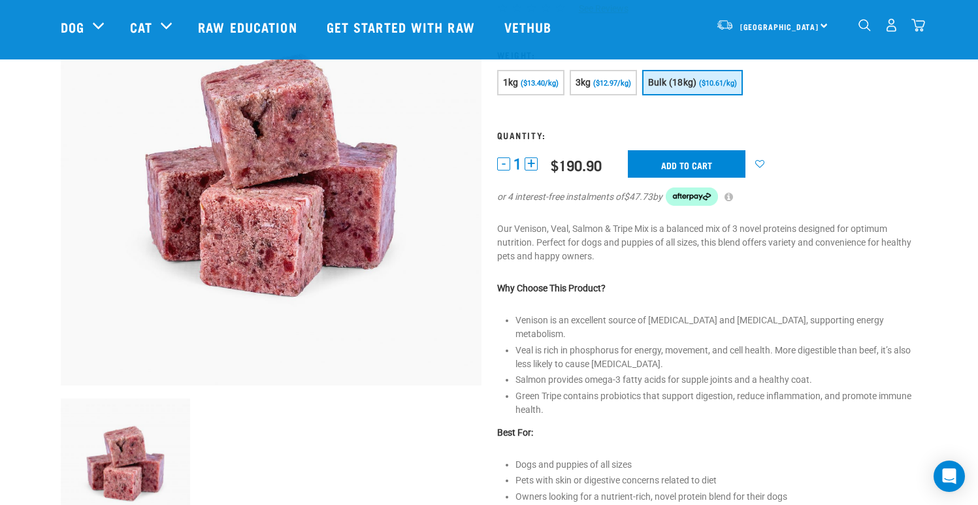
scroll to position [38, 0]
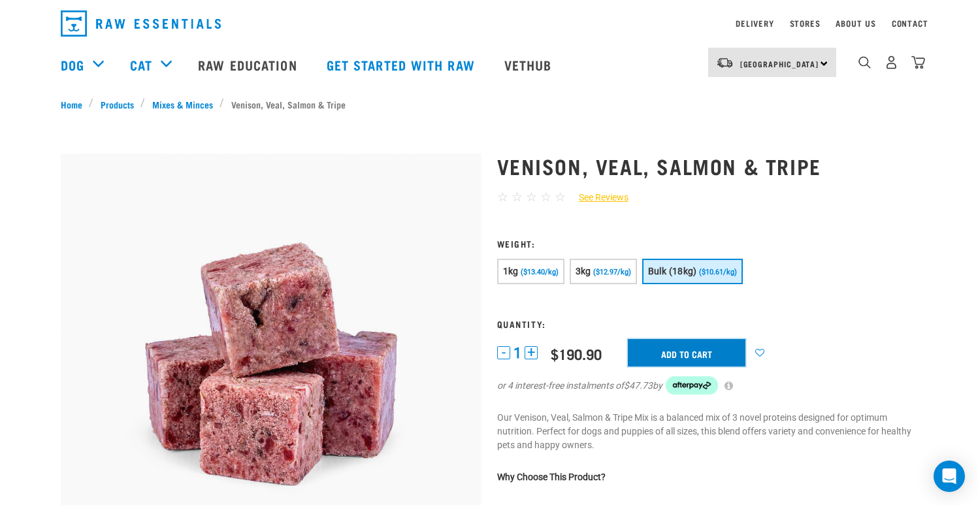
click at [691, 354] on input "Add to cart" at bounding box center [687, 352] width 118 height 27
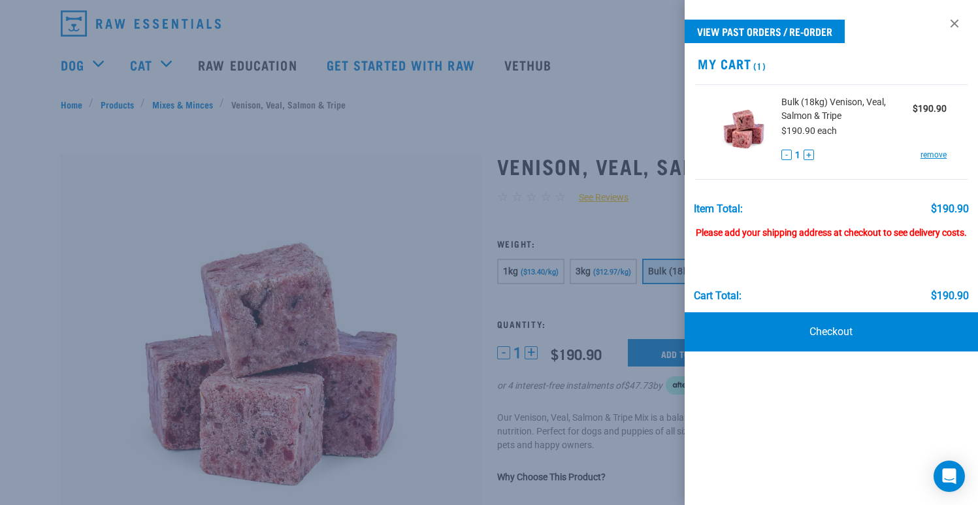
click at [915, 65] on h2 "My Cart (1)" at bounding box center [830, 63] width 293 height 15
click at [959, 22] on link at bounding box center [954, 23] width 21 height 21
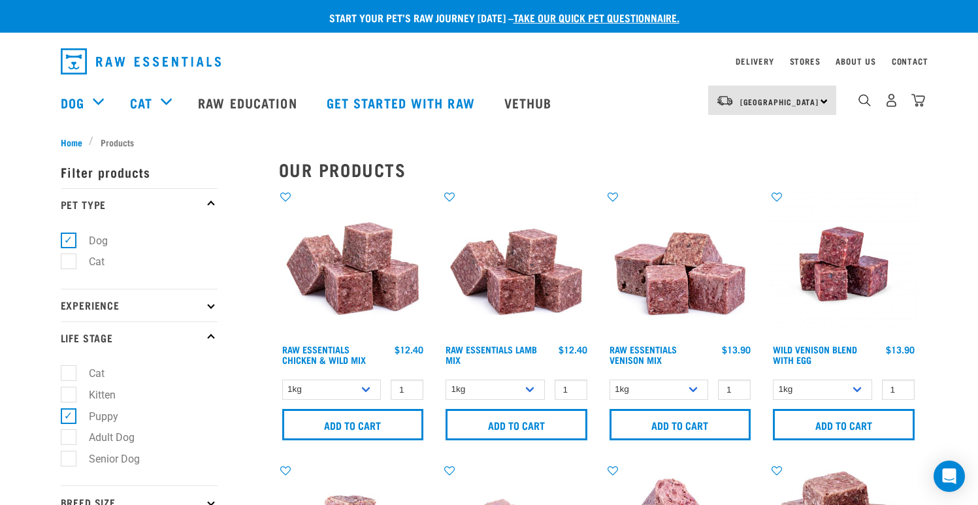
scroll to position [3, 0]
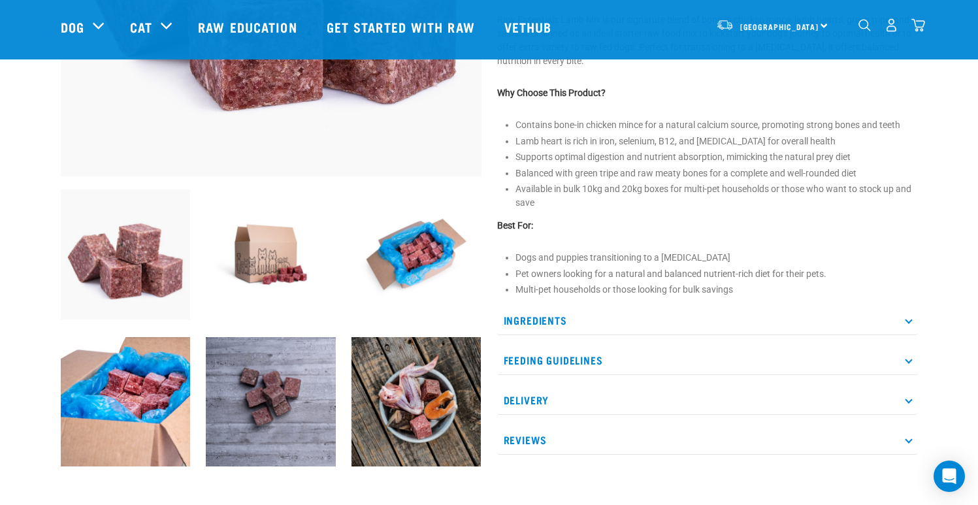
scroll to position [342, 0]
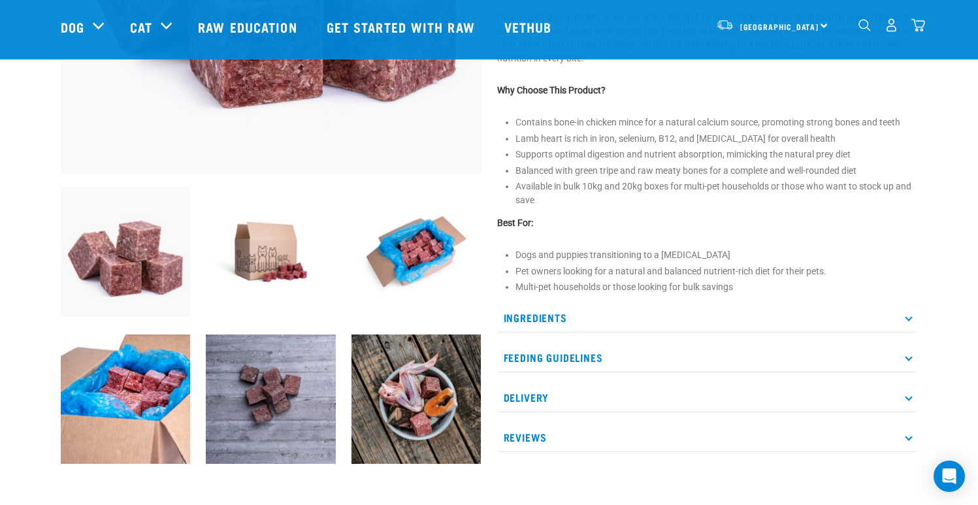
click at [556, 319] on p "Ingredients" at bounding box center [707, 317] width 421 height 29
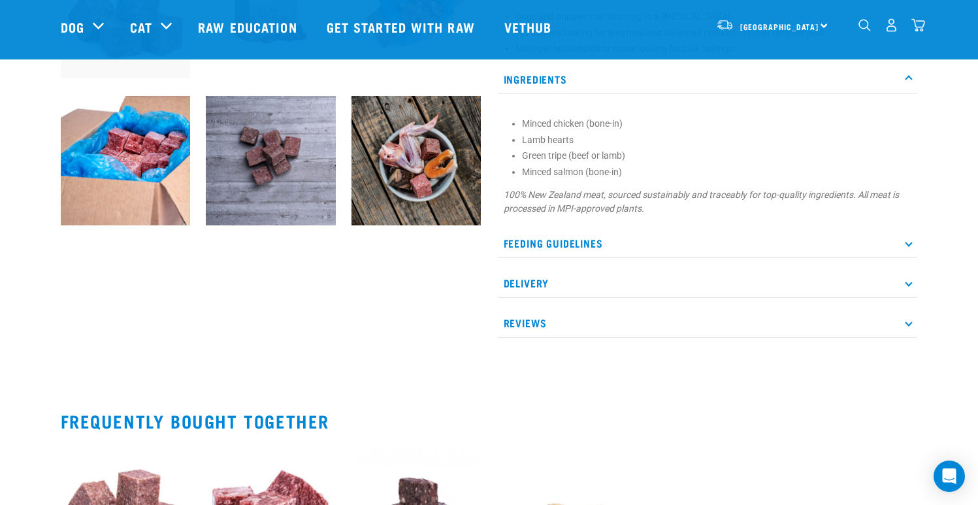
scroll to position [599, 0]
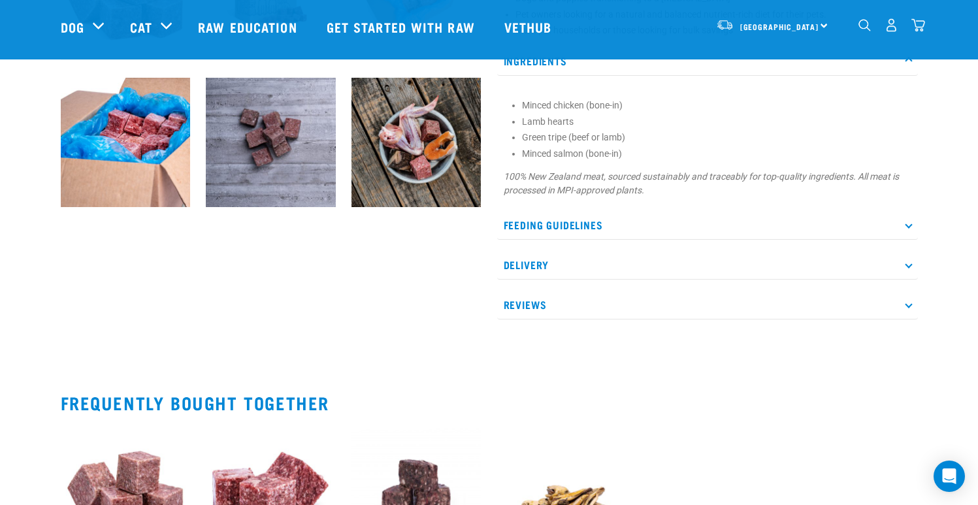
click at [591, 217] on p "Feeding Guidelines" at bounding box center [707, 224] width 421 height 29
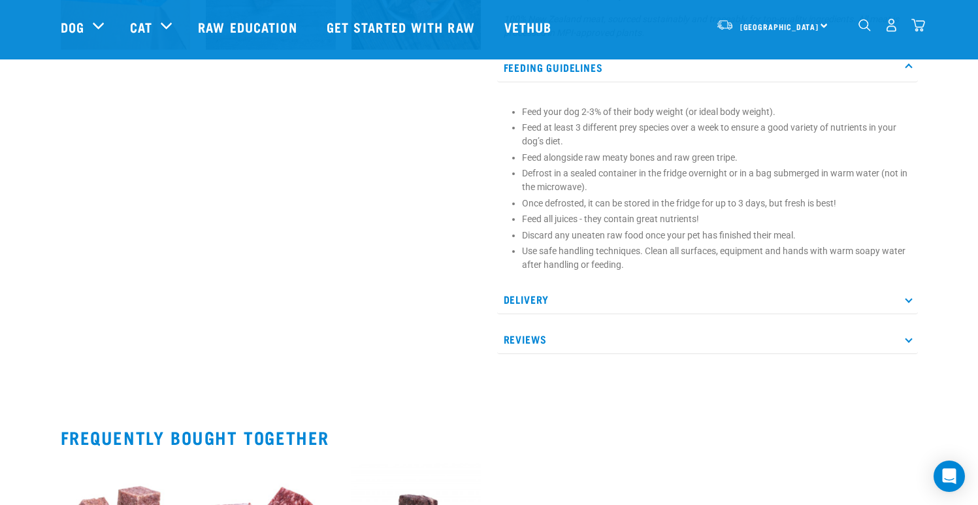
scroll to position [789, 0]
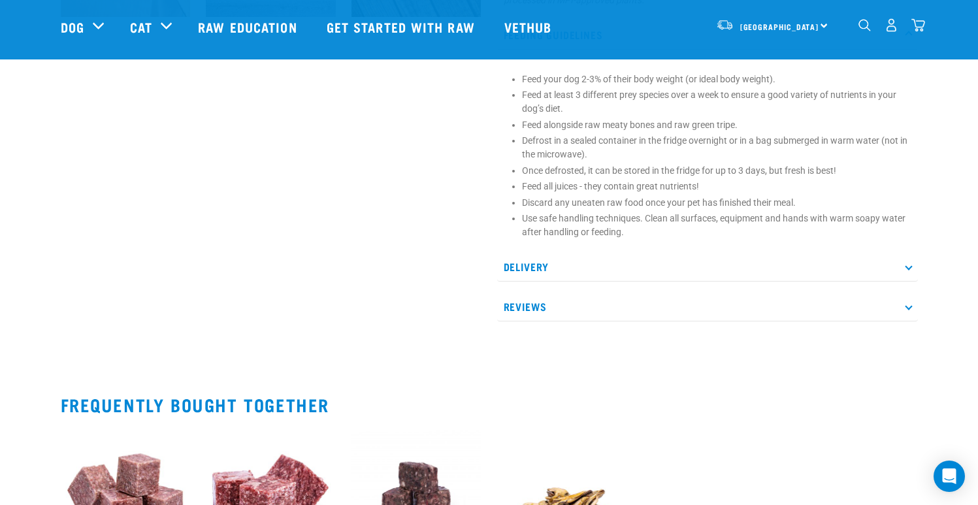
click at [542, 258] on p "Delivery" at bounding box center [707, 266] width 421 height 29
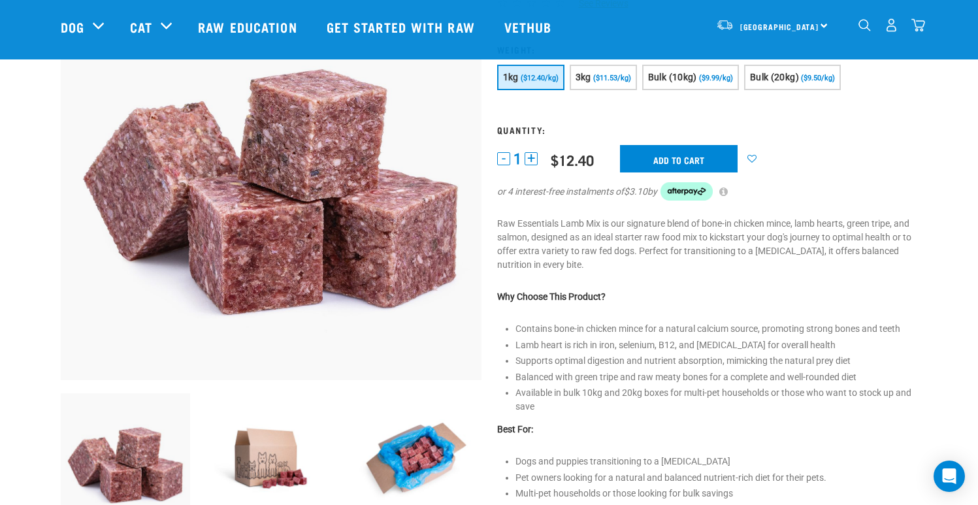
scroll to position [0, 0]
